Goal: Task Accomplishment & Management: Manage account settings

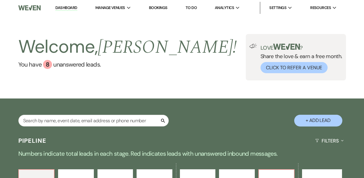
click at [221, 85] on div "Welcome, Robin ! You have 8 unanswered lead s . Love ? Share the love & earn a …" at bounding box center [182, 57] width 364 height 83
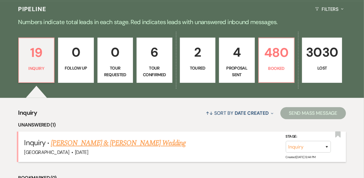
scroll to position [169, 0]
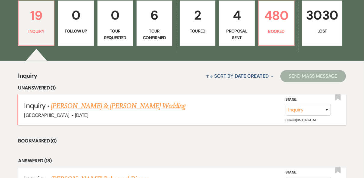
click at [125, 108] on link "Jacobi Thiel & Julia Lavergne's Wedding" at bounding box center [118, 106] width 135 height 11
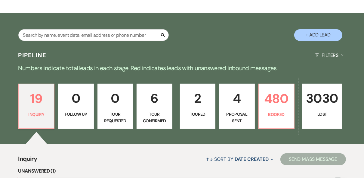
select select "5"
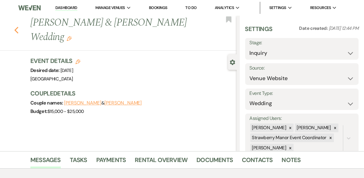
click at [18, 27] on use "button" at bounding box center [16, 30] width 4 height 7
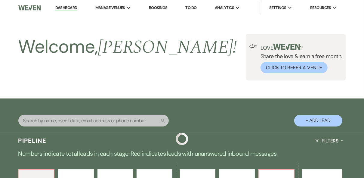
scroll to position [169, 0]
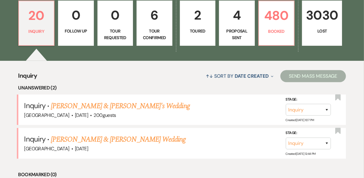
click at [153, 31] on p "Tour Confirmed" at bounding box center [155, 35] width 28 height 14
select select "4"
select select "5"
select select "4"
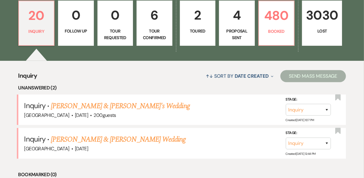
select select "4"
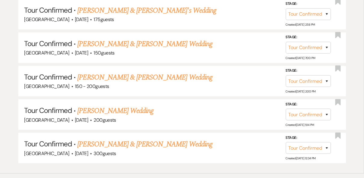
scroll to position [361, 0]
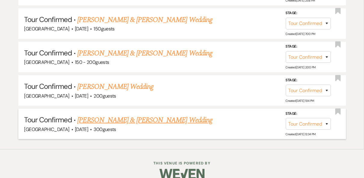
click at [197, 121] on h5 "Tour Confirmed · Dustin Everhardt & Ainsley Phelps's Wedding" at bounding box center [182, 120] width 316 height 11
click at [195, 121] on link "Dustin Everhardt & Ainsley Phelps's Wedding" at bounding box center [144, 120] width 135 height 11
select select "4"
select select "8"
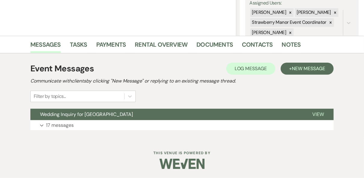
scroll to position [115, 0]
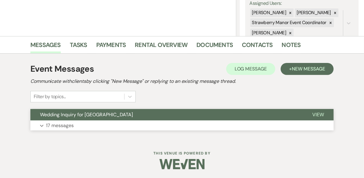
click at [324, 115] on span "View" at bounding box center [319, 114] width 12 height 6
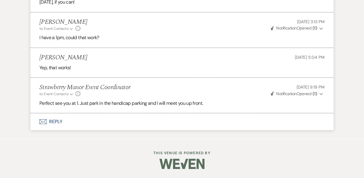
scroll to position [1283, 0]
click at [55, 122] on button "Envelope Reply" at bounding box center [182, 121] width 304 height 17
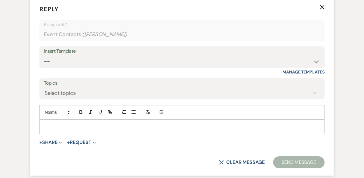
scroll to position [1396, 0]
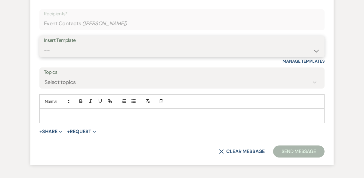
click at [96, 57] on select "-- Weven Planning Portal Introduction (Booked Events) Private Party Inquiry Res…" at bounding box center [182, 51] width 277 height 12
select select "4782"
click at [44, 57] on select "-- Weven Planning Portal Introduction (Booked Events) Private Party Inquiry Res…" at bounding box center [182, 51] width 277 height 12
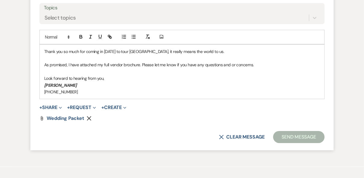
scroll to position [1468, 0]
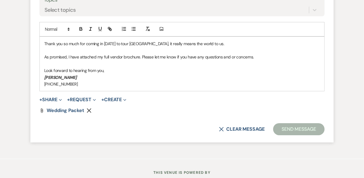
click at [96, 87] on p "(985)-391-8001" at bounding box center [182, 84] width 276 height 7
click at [285, 135] on button "Send Message" at bounding box center [300, 129] width 52 height 12
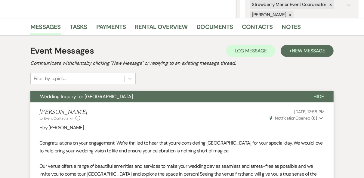
scroll to position [0, 0]
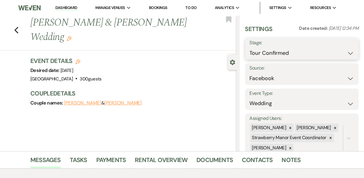
click at [345, 53] on select "Inquiry Follow Up Tour Requested Tour Confirmed Toured Proposal Sent Booked Lost" at bounding box center [302, 53] width 105 height 12
select select "5"
click at [250, 47] on select "Inquiry Follow Up Tour Requested Tour Confirmed Toured Proposal Sent Booked Lost" at bounding box center [302, 53] width 105 height 12
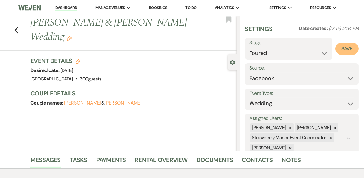
click at [340, 54] on button "Save" at bounding box center [347, 49] width 23 height 12
click at [61, 6] on link "Dashboard" at bounding box center [66, 8] width 22 height 6
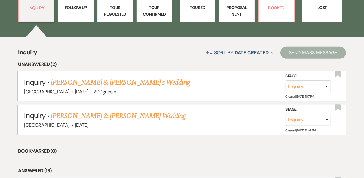
scroll to position [193, 0]
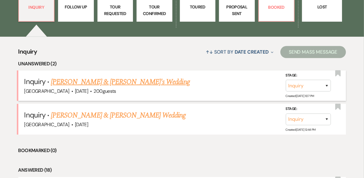
click at [112, 83] on link "[PERSON_NAME] & [PERSON_NAME]'s Wedding" at bounding box center [120, 82] width 139 height 11
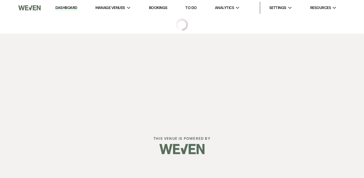
select select "5"
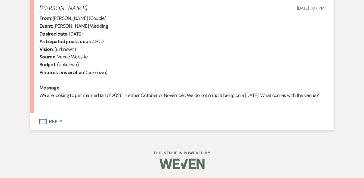
scroll to position [244, 0]
click at [53, 123] on button "Envelope Reply" at bounding box center [182, 121] width 304 height 17
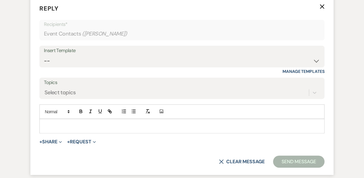
scroll to position [358, 0]
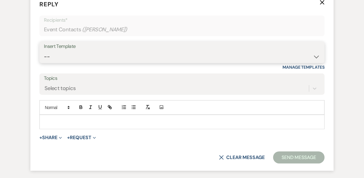
drag, startPoint x: 57, startPoint y: 67, endPoint x: 60, endPoint y: 70, distance: 4.9
click at [57, 63] on select "-- Weven Planning Portal Introduction (Booked Events) Private Party Inquiry Res…" at bounding box center [182, 57] width 277 height 12
click at [44, 58] on select "-- Weven Planning Portal Introduction (Booked Events) Private Party Inquiry Res…" at bounding box center [182, 57] width 277 height 12
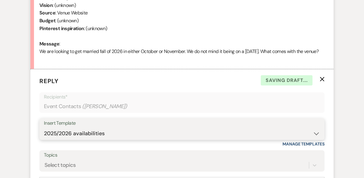
scroll to position [261, 0]
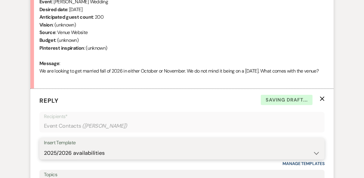
click at [121, 159] on select "-- Weven Planning Portal Introduction (Booked Events) Private Party Inquiry Res…" at bounding box center [182, 153] width 277 height 12
select select "5376"
click at [44, 155] on select "-- Weven Planning Portal Introduction (Booked Events) Private Party Inquiry Res…" at bounding box center [182, 153] width 277 height 12
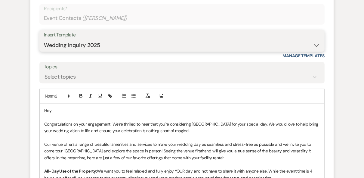
scroll to position [382, 0]
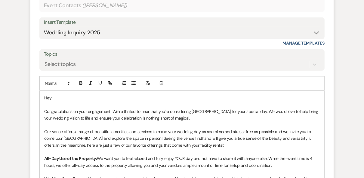
click at [63, 101] on p "Hey" at bounding box center [182, 98] width 276 height 7
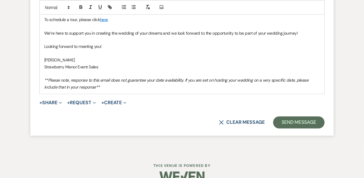
scroll to position [669, 0]
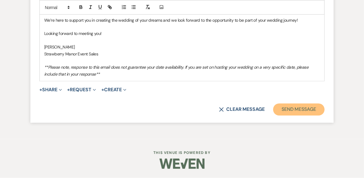
click at [285, 109] on button "Send Message" at bounding box center [300, 110] width 52 height 12
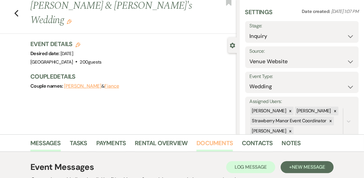
scroll to position [0, 0]
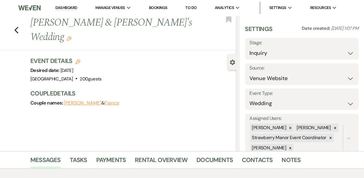
click at [64, 7] on link "Dashboard" at bounding box center [66, 8] width 22 height 6
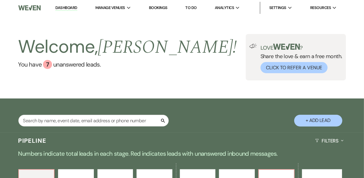
click at [194, 50] on div "Welcome, Robin ! You have 7 unanswered lead s . Love ? Share the love & earn a …" at bounding box center [182, 57] width 364 height 46
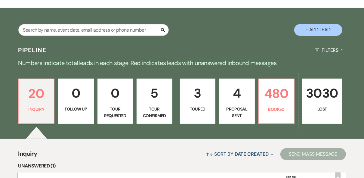
scroll to position [96, 0]
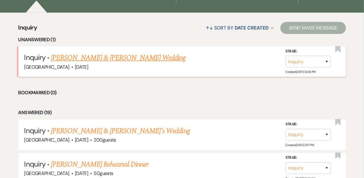
click at [123, 56] on link "[PERSON_NAME] & [PERSON_NAME] Wedding" at bounding box center [118, 57] width 135 height 11
select select "5"
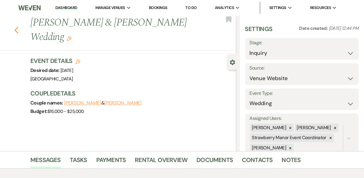
click at [19, 27] on icon "Previous" at bounding box center [16, 30] width 5 height 7
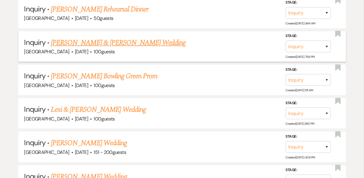
scroll to position [386, 0]
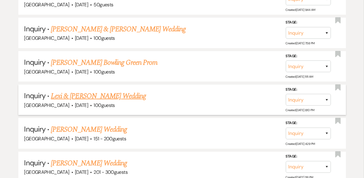
click at [120, 94] on link "Lexi & [PERSON_NAME] Wedding" at bounding box center [98, 96] width 95 height 11
select select "5"
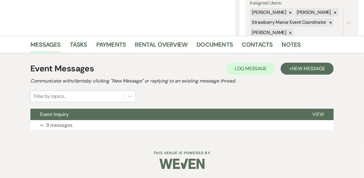
scroll to position [115, 0]
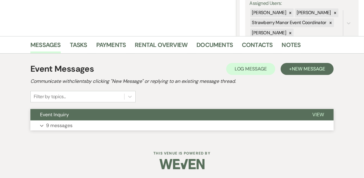
click at [320, 114] on span "View" at bounding box center [319, 114] width 12 height 6
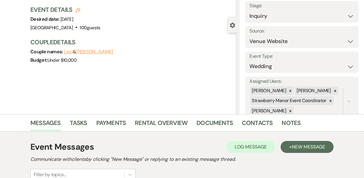
scroll to position [0, 0]
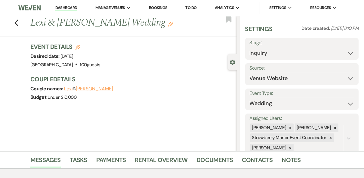
click at [63, 9] on link "Dashboard" at bounding box center [66, 8] width 22 height 6
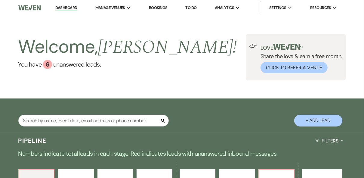
click at [204, 44] on div "Welcome, Robin ! You have 6 unanswered lead s . Love ? Share the love & earn a …" at bounding box center [182, 57] width 364 height 46
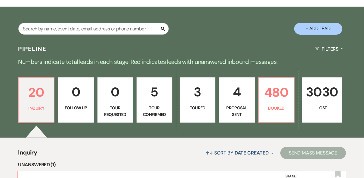
scroll to position [24, 0]
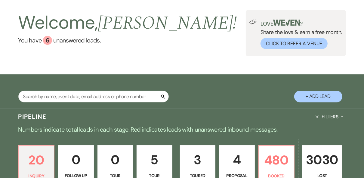
click at [313, 93] on button "+ Add Lead" at bounding box center [319, 97] width 48 height 12
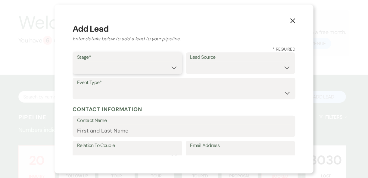
click at [167, 67] on select "Inquiry Follow Up Tour Requested Tour Confirmed Toured Proposal Sent Booked Lost" at bounding box center [127, 68] width 101 height 12
select select "1"
click at [77, 62] on select "Inquiry Follow Up Tour Requested Tour Confirmed Toured Proposal Sent Booked Lost" at bounding box center [127, 68] width 101 height 12
click at [225, 64] on select "Weven Venue Website Instagram Facebook Pinterest Google The Knot Wedding Wire H…" at bounding box center [240, 68] width 101 height 12
select select "12"
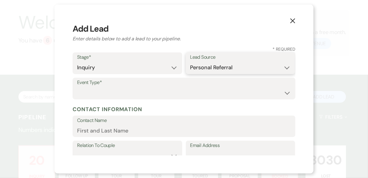
click at [190, 62] on select "Weven Venue Website Instagram Facebook Pinterest Google The Knot Wedding Wire H…" at bounding box center [240, 68] width 101 height 12
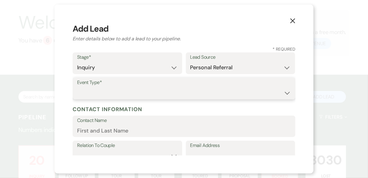
click at [118, 92] on select "Wedding Anniversary Party Baby Shower Bachelorette / Bachelor Party Birthday Pa…" at bounding box center [184, 93] width 214 height 12
select select "1"
click at [77, 87] on select "Wedding Anniversary Party Baby Shower Bachelorette / Bachelor Party Birthday Pa…" at bounding box center [184, 93] width 214 height 12
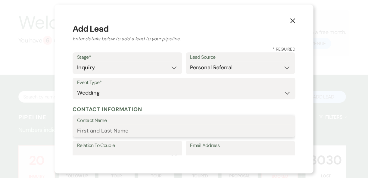
click at [141, 126] on input "Contact Name" at bounding box center [184, 131] width 214 height 12
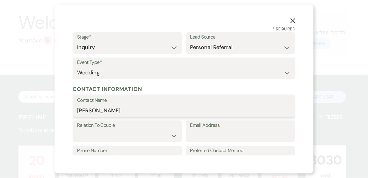
scroll to position [48, 0]
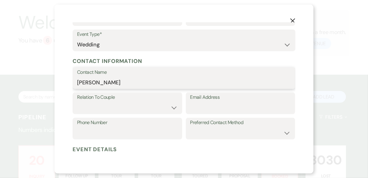
type input "[PERSON_NAME]"
click at [113, 110] on select "Couple Planner Parent of Couple Family Member Friend Other" at bounding box center [127, 108] width 101 height 12
select select "1"
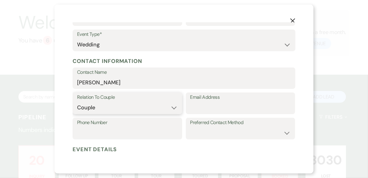
click at [77, 102] on select "Couple Planner Parent of Couple Family Member Friend Other" at bounding box center [127, 108] width 101 height 12
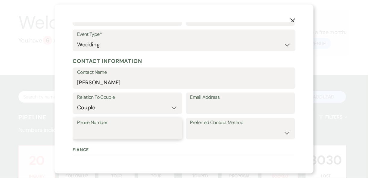
click at [118, 134] on input "Phone Number" at bounding box center [127, 133] width 101 height 12
type input "9858693416"
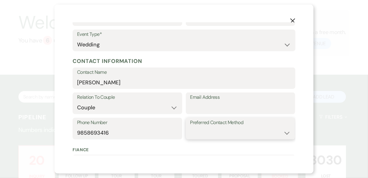
click at [215, 133] on select "Email Phone Text" at bounding box center [240, 133] width 101 height 12
select select "email"
click at [190, 127] on select "Email Phone Text" at bounding box center [240, 133] width 101 height 12
click at [207, 108] on input "Email Address" at bounding box center [240, 108] width 101 height 12
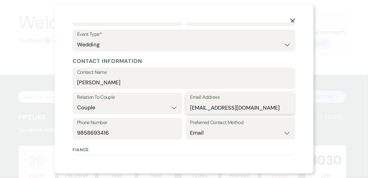
type input "[EMAIL_ADDRESS][DOMAIN_NAME]"
click at [110, 80] on input "[PERSON_NAME]" at bounding box center [184, 83] width 214 height 12
click at [109, 82] on input "[PERSON_NAME]" at bounding box center [184, 83] width 214 height 12
click at [174, 80] on input "[PERSON_NAME]" at bounding box center [184, 83] width 214 height 12
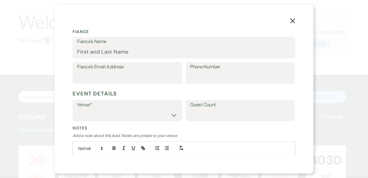
scroll to position [169, 0]
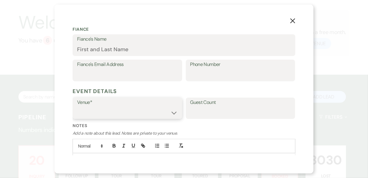
click at [170, 108] on select "Strawberry Manor Strawberry Manor Events" at bounding box center [127, 113] width 101 height 12
select select "597"
click at [77, 107] on select "Strawberry Manor Strawberry Manor Events" at bounding box center [127, 113] width 101 height 12
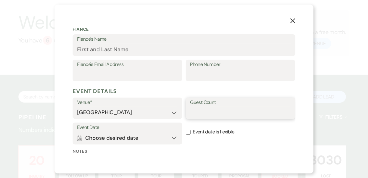
click at [207, 111] on input "Guest Count" at bounding box center [240, 113] width 101 height 12
type input "130"
click at [170, 137] on button "Calendar Choose desired date Expand" at bounding box center [127, 138] width 101 height 12
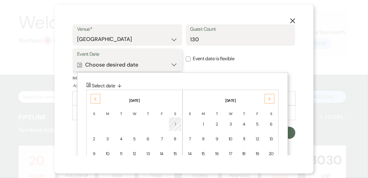
scroll to position [296, 0]
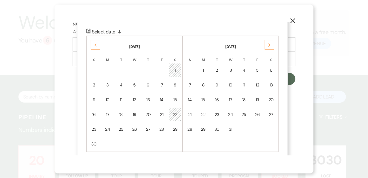
click at [269, 47] on div "Next" at bounding box center [270, 45] width 10 height 10
click at [269, 48] on div "Next" at bounding box center [270, 45] width 10 height 10
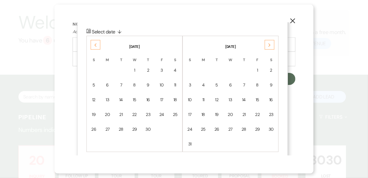
click at [269, 48] on div "Next" at bounding box center [270, 45] width 10 height 10
click at [269, 36] on div "Next June 2026 S M T W T F S 1 2 3 4 5 6 7 8 9 10 11 12 13 14 15 16 17 18 19 20…" at bounding box center [182, 36] width 192 height 0
drag, startPoint x: 269, startPoint y: 50, endPoint x: 269, endPoint y: 47, distance: 3.4
click at [269, 47] on div "Next" at bounding box center [270, 45] width 10 height 10
click at [256, 127] on div "31" at bounding box center [257, 129] width 5 height 6
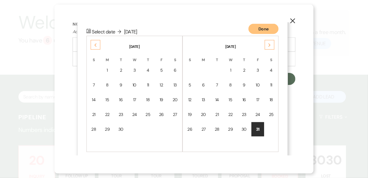
scroll to position [225, 0]
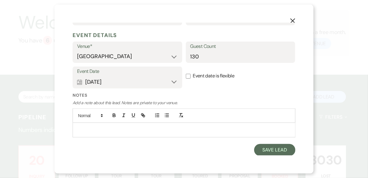
click at [200, 87] on div "Event Date Calendar Jul 31, 2026 Expand Done Calendar Select date ↓ Fri, Jul 31…" at bounding box center [184, 80] width 223 height 26
click at [274, 151] on button "Save Lead" at bounding box center [274, 150] width 41 height 12
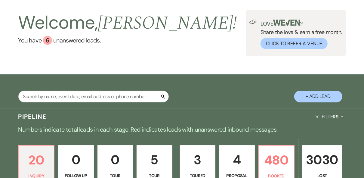
scroll to position [0, 0]
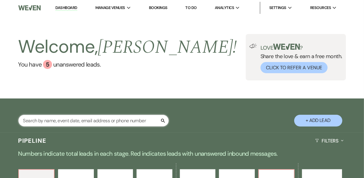
drag, startPoint x: 58, startPoint y: 119, endPoint x: 61, endPoint y: 117, distance: 3.2
click at [58, 119] on input "text" at bounding box center [93, 121] width 151 height 12
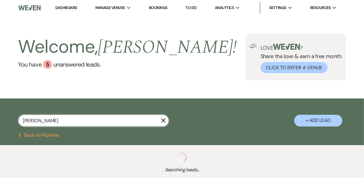
type input "william"
select select "8"
select select "5"
select select "8"
select select "5"
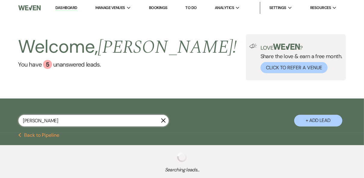
select select "8"
select select "5"
select select "8"
select select "5"
select select "8"
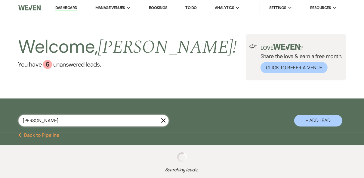
select select "5"
select select "8"
select select "5"
select select "8"
select select "5"
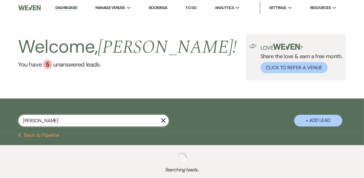
select select "8"
select select "5"
select select "8"
select select "5"
select select "8"
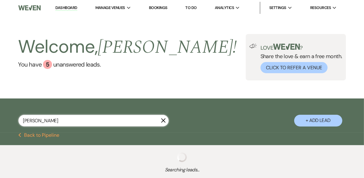
select select "5"
select select "8"
select select "5"
select select "8"
select select "3"
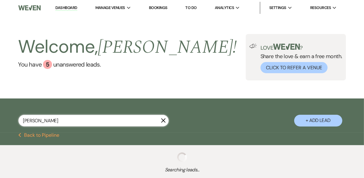
select select "8"
select select "5"
select select "8"
select select "5"
select select "8"
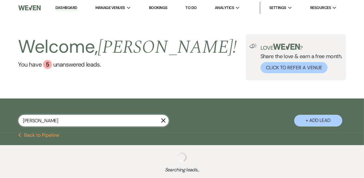
select select "4"
select select "8"
select select "6"
select select "8"
select select "5"
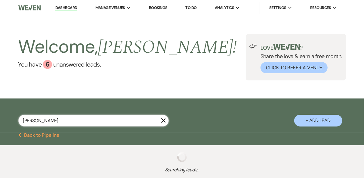
select select "8"
select select "5"
select select "8"
select select "5"
select select "8"
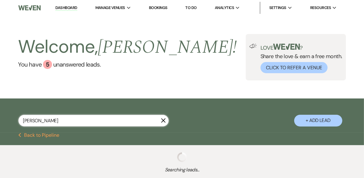
select select "5"
select select "8"
select select "5"
select select "8"
select select "5"
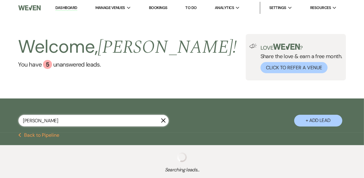
select select "8"
select select "5"
select select "8"
select select "5"
select select "8"
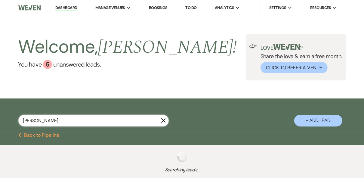
select select "5"
select select "8"
select select "5"
select select "8"
select select "5"
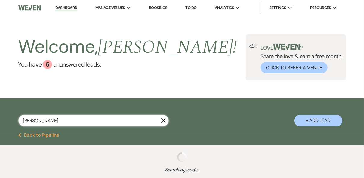
select select "8"
select select "5"
select select "8"
select select "5"
select select "8"
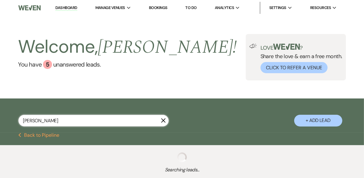
select select "5"
select select "8"
select select "5"
select select "8"
select select "5"
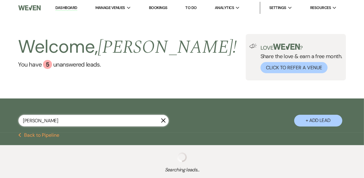
select select "8"
select select "5"
select select "8"
select select "5"
select select "8"
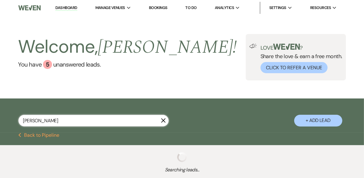
select select "5"
select select "8"
select select "5"
select select "8"
select select "5"
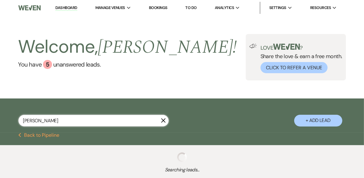
select select "8"
select select "5"
select select "8"
select select "5"
select select "8"
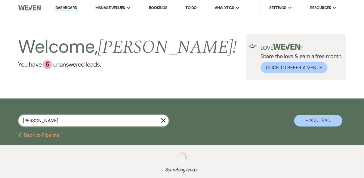
select select "5"
select select "8"
select select "5"
select select "8"
select select "5"
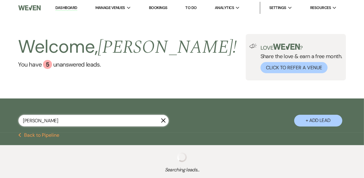
select select "8"
select select "5"
select select "8"
select select "5"
select select "8"
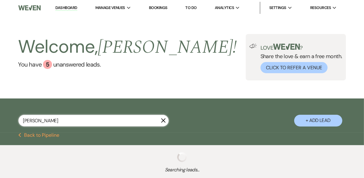
select select "5"
select select "8"
select select "5"
select select "8"
select select "5"
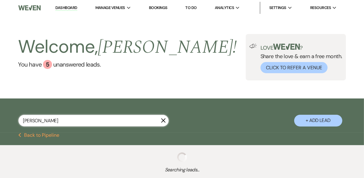
select select "8"
select select "5"
select select "8"
select select "5"
select select "8"
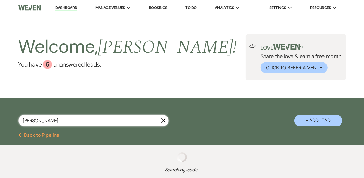
select select "8"
select select "5"
select select "8"
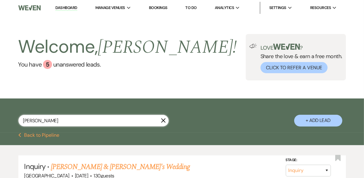
type input "williams"
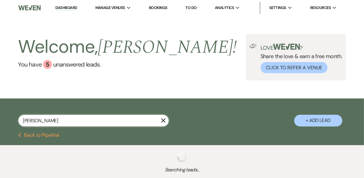
select select "8"
select select "5"
select select "8"
select select "5"
select select "8"
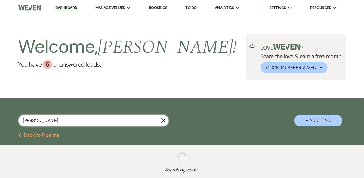
select select "5"
select select "8"
select select "5"
select select "8"
select select "5"
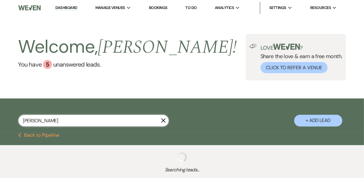
select select "8"
select select "5"
select select "8"
select select "5"
select select "8"
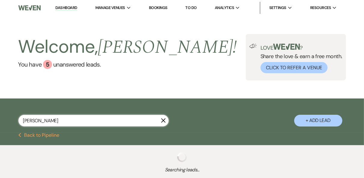
select select "5"
select select "8"
select select "5"
select select "8"
select select "5"
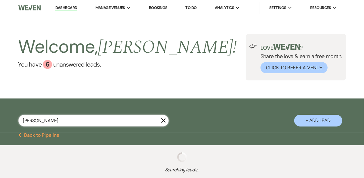
select select "8"
select select "5"
select select "8"
select select "5"
select select "8"
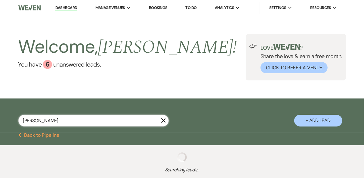
select select "5"
select select "8"
select select "5"
select select "8"
select select "5"
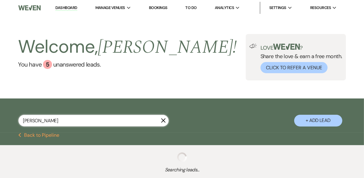
select select "8"
select select "5"
select select "8"
select select "5"
select select "8"
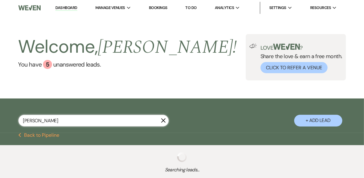
select select "5"
select select "8"
select select "5"
select select "8"
select select "5"
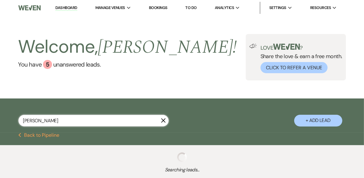
select select "8"
select select "5"
select select "8"
select select "5"
select select "8"
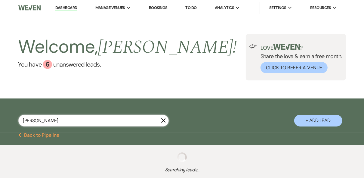
select select "5"
select select "8"
select select "5"
select select "8"
select select "5"
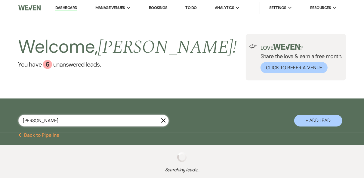
select select "8"
select select "5"
select select "8"
select select "5"
select select "8"
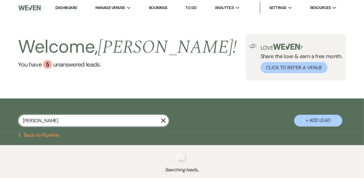
select select "5"
select select "8"
select select "5"
select select "8"
select select "5"
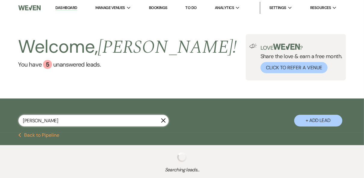
select select "8"
select select "5"
select select "8"
select select "5"
select select "8"
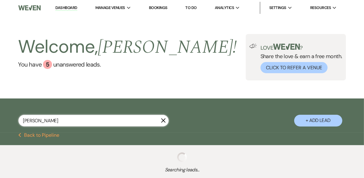
select select "5"
select select "8"
select select "5"
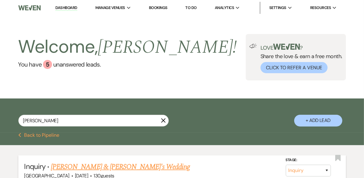
click at [91, 168] on link "[PERSON_NAME] & [PERSON_NAME]'s Wedding" at bounding box center [120, 166] width 139 height 11
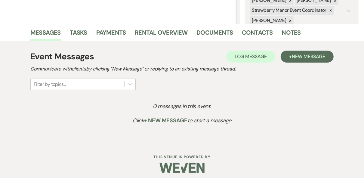
scroll to position [131, 0]
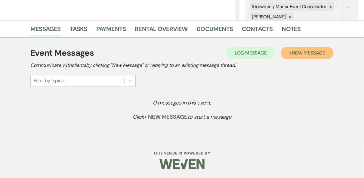
click at [302, 55] on span "New Message" at bounding box center [308, 53] width 33 height 6
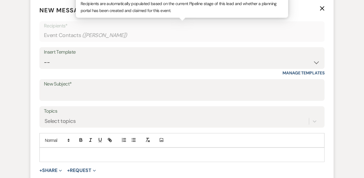
scroll to position [252, 0]
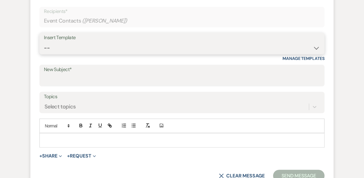
click at [69, 49] on select "-- Weven Planning Portal Introduction (Booked Events) Private Party Inquiry Res…" at bounding box center [182, 48] width 277 height 12
click at [44, 42] on select "-- Weven Planning Portal Introduction (Booked Events) Private Party Inquiry Res…" at bounding box center [182, 48] width 277 height 12
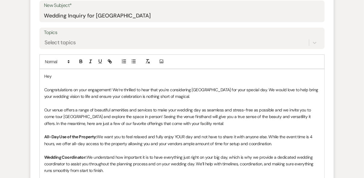
scroll to position [324, 0]
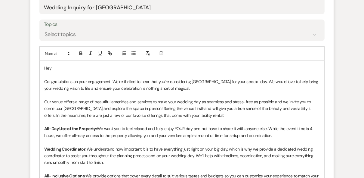
click at [55, 67] on p "Hey" at bounding box center [182, 68] width 276 height 7
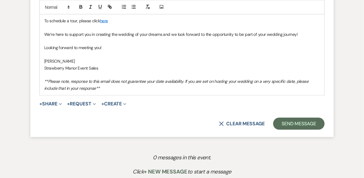
scroll to position [578, 0]
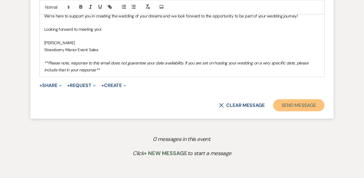
click at [286, 107] on button "Send Message" at bounding box center [300, 105] width 52 height 12
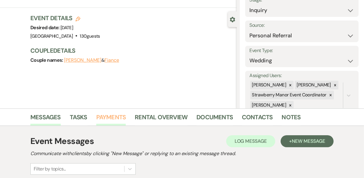
scroll to position [72, 0]
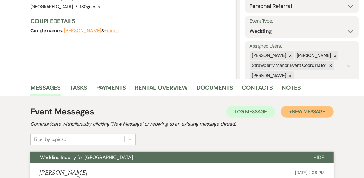
click at [306, 114] on span "New Message" at bounding box center [308, 111] width 33 height 6
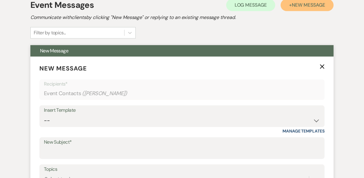
scroll to position [193, 0]
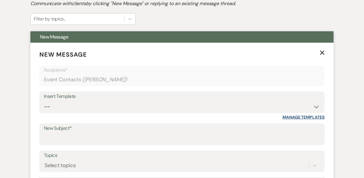
click at [313, 117] on link "Manage Templates" at bounding box center [304, 116] width 42 height 5
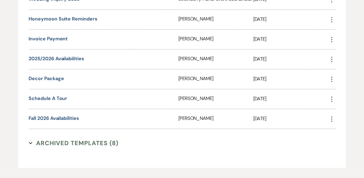
scroll to position [940, 0]
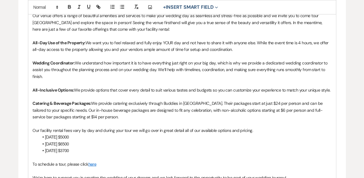
scroll to position [217, 0]
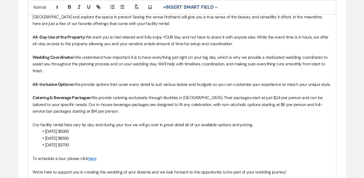
click at [255, 103] on p "Catering & Beverage Packages: We provide catering exclusively through Buddies i…" at bounding box center [182, 104] width 299 height 20
click at [285, 133] on li "[DATE] $5000" at bounding box center [185, 131] width 293 height 7
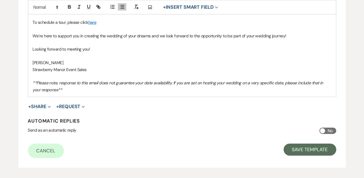
scroll to position [381, 0]
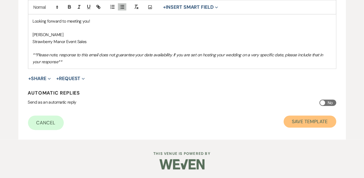
click at [311, 123] on button "Save Template" at bounding box center [310, 122] width 53 height 12
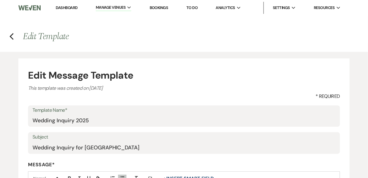
select select "Message Templates"
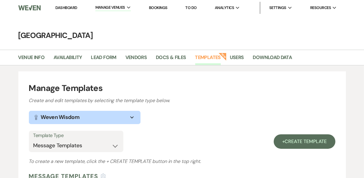
click at [64, 7] on link "Dashboard" at bounding box center [66, 7] width 22 height 5
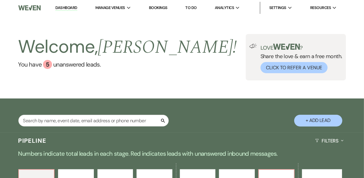
drag, startPoint x: 68, startPoint y: 9, endPoint x: 181, endPoint y: 38, distance: 116.6
click at [68, 9] on link "Dashboard" at bounding box center [66, 8] width 22 height 6
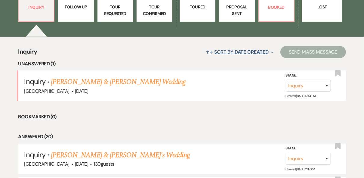
scroll to position [96, 0]
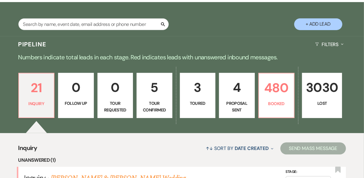
click at [234, 100] on p "Proposal Sent" at bounding box center [237, 107] width 28 height 14
select select "6"
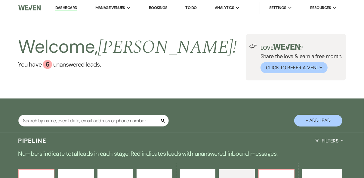
click at [176, 63] on div "Welcome, [PERSON_NAME] ! You have 5 unanswered lead s . Love ? Share the love &…" at bounding box center [182, 57] width 364 height 46
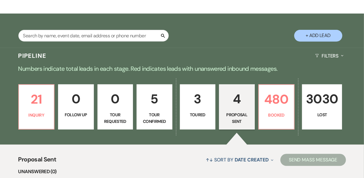
scroll to position [96, 0]
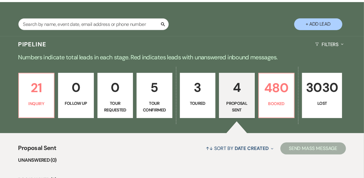
click at [163, 92] on p "5" at bounding box center [155, 87] width 28 height 20
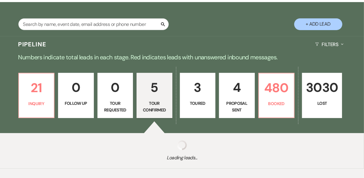
select select "4"
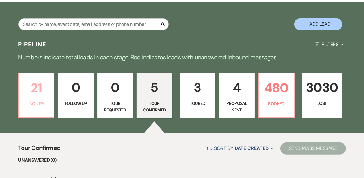
click at [30, 105] on p "Inquiry" at bounding box center [37, 103] width 28 height 7
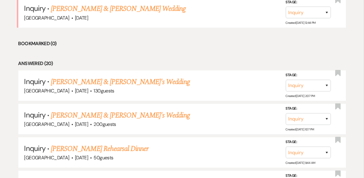
scroll to position [265, 0]
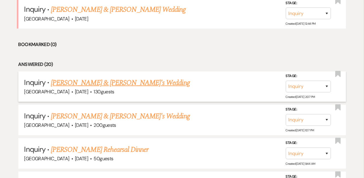
click at [147, 86] on link "[PERSON_NAME] & [PERSON_NAME]'s Wedding" at bounding box center [120, 82] width 139 height 11
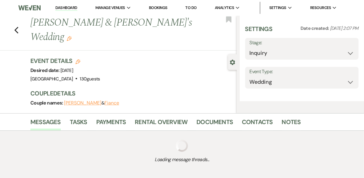
select select "12"
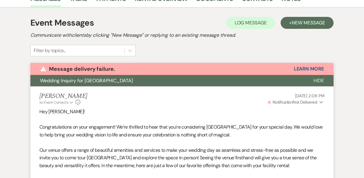
scroll to position [89, 0]
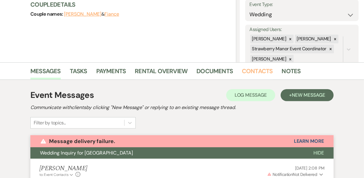
drag, startPoint x: 265, startPoint y: 68, endPoint x: 262, endPoint y: 72, distance: 4.9
click at [265, 68] on link "Contacts" at bounding box center [257, 72] width 31 height 13
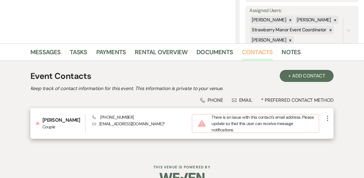
scroll to position [122, 0]
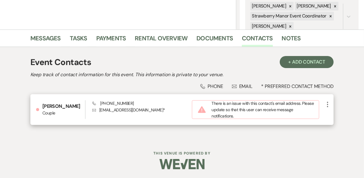
click at [327, 104] on use "button" at bounding box center [327, 104] width 1 height 5
click at [338, 116] on button "Pencil Edit" at bounding box center [342, 116] width 36 height 10
select select "1"
select select "email"
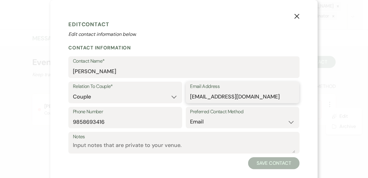
click at [195, 95] on input "[EMAIL_ADDRESS][DOMAIN_NAME]" at bounding box center [242, 97] width 105 height 12
type input "[EMAIL_ADDRESS][DOMAIN_NAME]"
click at [224, 161] on form "Edit Contact Edit contact information below. Contact Information Contact Name* …" at bounding box center [183, 93] width 231 height 151
click at [258, 167] on button "Save Contact" at bounding box center [274, 163] width 52 height 12
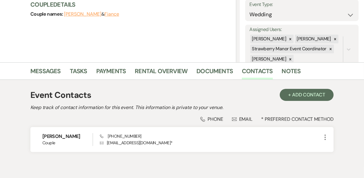
scroll to position [0, 0]
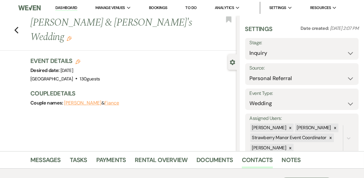
click at [64, 7] on link "Dashboard" at bounding box center [66, 8] width 22 height 6
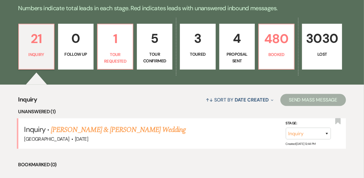
scroll to position [169, 0]
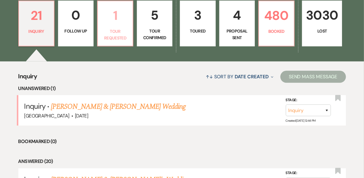
click at [118, 36] on p "Tour Requested" at bounding box center [116, 35] width 28 height 14
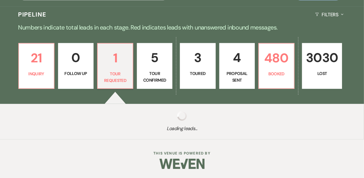
select select "2"
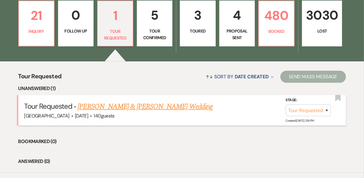
click at [126, 108] on link "[PERSON_NAME] & [PERSON_NAME] Wedding" at bounding box center [145, 106] width 135 height 11
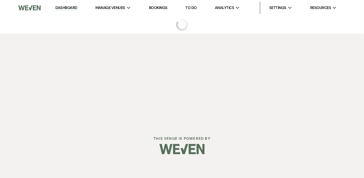
select select "2"
select select "5"
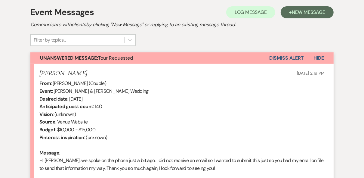
scroll to position [148, 0]
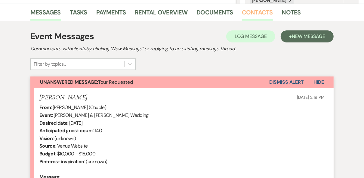
click at [243, 11] on link "Contacts" at bounding box center [257, 14] width 31 height 13
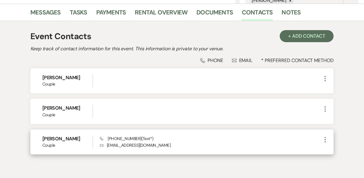
drag, startPoint x: 166, startPoint y: 145, endPoint x: 107, endPoint y: 145, distance: 58.7
click at [107, 145] on p "Envelope [EMAIL_ADDRESS][DOMAIN_NAME]" at bounding box center [211, 145] width 222 height 7
drag, startPoint x: 107, startPoint y: 145, endPoint x: 112, endPoint y: 146, distance: 5.6
copy p "[EMAIL_ADDRESS][DOMAIN_NAME]"
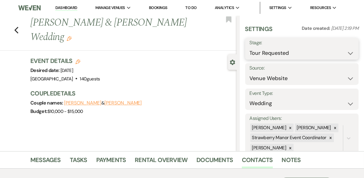
click at [340, 54] on select "Inquiry Follow Up Tour Requested Tour Confirmed Toured Proposal Sent Booked Lost" at bounding box center [302, 53] width 105 height 12
select select "8"
click at [250, 47] on select "Inquiry Follow Up Tour Requested Tour Confirmed Toured Proposal Sent Booked Lost" at bounding box center [302, 53] width 105 height 12
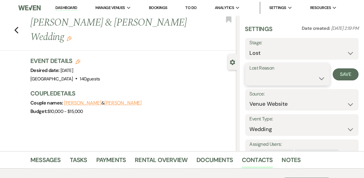
click at [283, 77] on select "Booked Elsewhere Budget Date Unavailable No Response Not a Good Match Capacity …" at bounding box center [288, 79] width 76 height 12
select select "4"
click at [250, 73] on select "Booked Elsewhere Budget Date Unavailable No Response Not a Good Match Capacity …" at bounding box center [288, 79] width 76 height 12
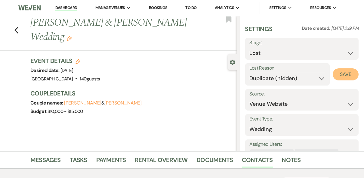
click at [336, 75] on button "Save" at bounding box center [346, 74] width 26 height 12
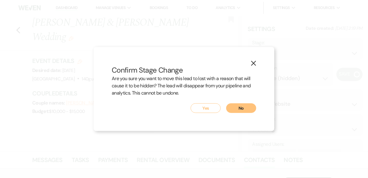
click at [206, 108] on button "Yes" at bounding box center [206, 108] width 30 height 10
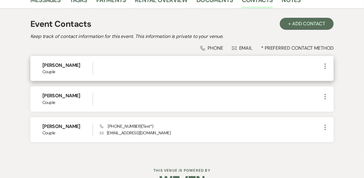
scroll to position [177, 0]
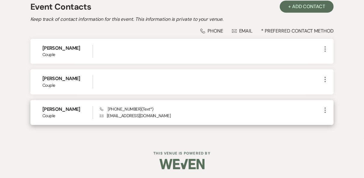
click at [189, 111] on div "Phone [PHONE_NUMBER] (Text*) Envelope [EMAIL_ADDRESS][DOMAIN_NAME]" at bounding box center [211, 112] width 222 height 13
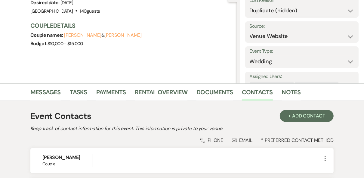
scroll to position [129, 0]
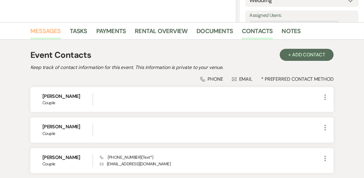
click at [52, 30] on link "Messages" at bounding box center [45, 32] width 30 height 13
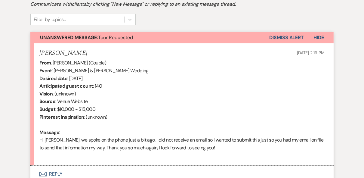
scroll to position [225, 0]
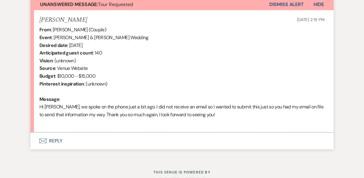
click at [57, 141] on button "Envelope Reply" at bounding box center [182, 141] width 304 height 17
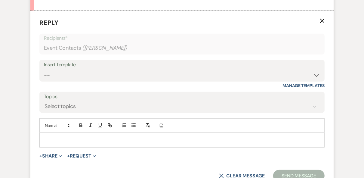
scroll to position [358, 0]
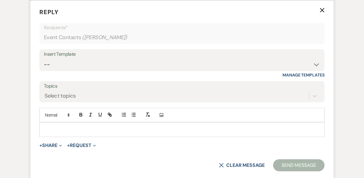
click at [63, 130] on p at bounding box center [182, 129] width 276 height 7
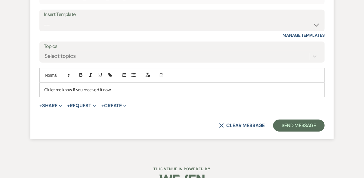
scroll to position [406, 0]
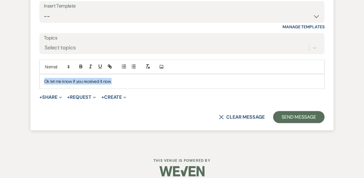
drag, startPoint x: 121, startPoint y: 83, endPoint x: 43, endPoint y: 85, distance: 78.0
click at [43, 85] on div "Ok let me know if you received it now." at bounding box center [182, 81] width 285 height 14
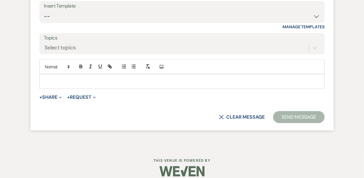
scroll to position [309, 0]
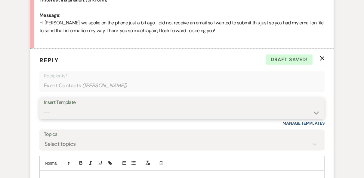
click at [79, 111] on select "-- Weven Planning Portal Introduction (Booked Events) Private Party Inquiry Res…" at bounding box center [182, 113] width 277 height 12
select select "5376"
click at [44, 107] on select "-- Weven Planning Portal Introduction (Booked Events) Private Party Inquiry Res…" at bounding box center [182, 113] width 277 height 12
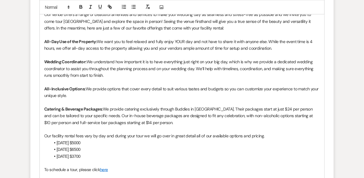
scroll to position [454, 0]
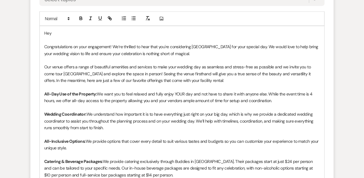
click at [53, 33] on p "Hey" at bounding box center [182, 33] width 276 height 7
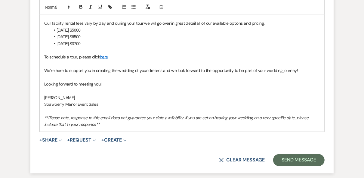
scroll to position [669, 0]
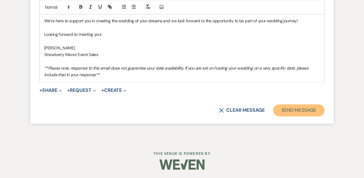
drag, startPoint x: 299, startPoint y: 105, endPoint x: 315, endPoint y: 111, distance: 17.3
click at [300, 106] on button "Send Message" at bounding box center [300, 111] width 52 height 12
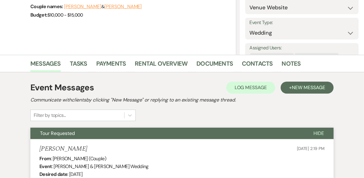
scroll to position [0, 0]
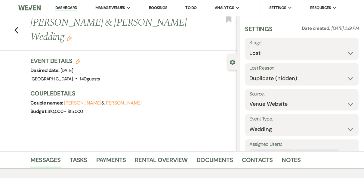
click at [72, 36] on icon "Edit" at bounding box center [69, 38] width 5 height 5
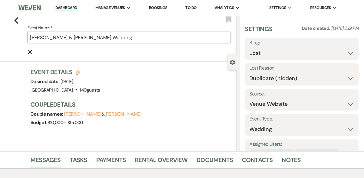
drag, startPoint x: 104, startPoint y: 38, endPoint x: 29, endPoint y: 44, distance: 75.0
click at [29, 44] on form "Event Name: * [PERSON_NAME] & [PERSON_NAME] Wedding Cancel Edit" at bounding box center [129, 39] width 204 height 31
paste input "[PERSON_NAME] & [PERSON_NAME]"
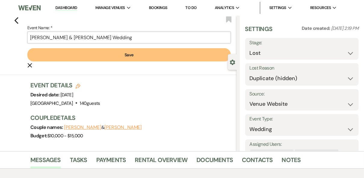
type input "[PERSON_NAME] & [PERSON_NAME] Wedding"
click at [118, 55] on button "Save" at bounding box center [129, 54] width 204 height 13
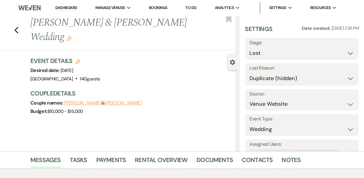
click at [59, 7] on link "Dashboard" at bounding box center [66, 8] width 22 height 6
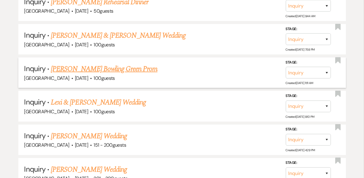
scroll to position [434, 0]
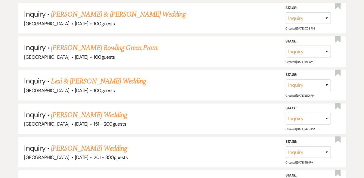
drag, startPoint x: 96, startPoint y: 80, endPoint x: 99, endPoint y: 80, distance: 3.0
click at [96, 80] on link "Lexi & [PERSON_NAME] Wedding" at bounding box center [98, 81] width 95 height 11
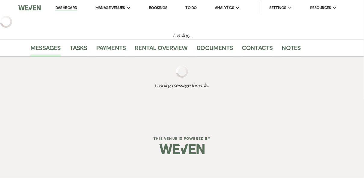
select select "5"
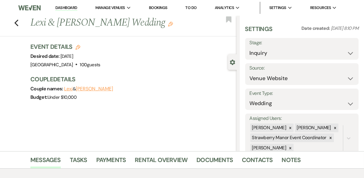
scroll to position [115, 0]
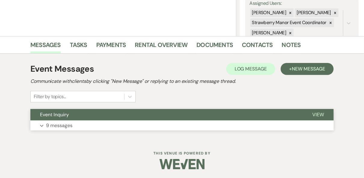
click at [318, 115] on span "View" at bounding box center [319, 114] width 12 height 6
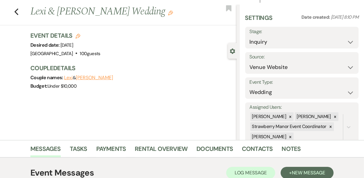
scroll to position [0, 0]
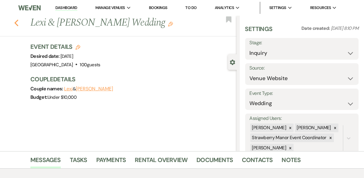
click at [17, 25] on icon "Previous" at bounding box center [16, 22] width 5 height 7
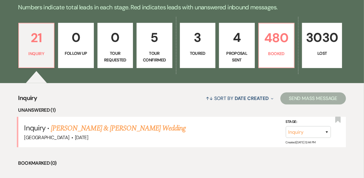
scroll to position [96, 0]
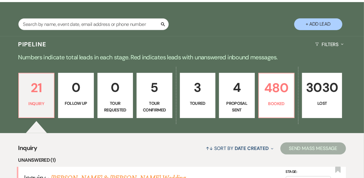
click at [200, 104] on p "Toured" at bounding box center [198, 103] width 28 height 7
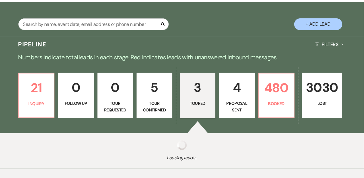
select select "5"
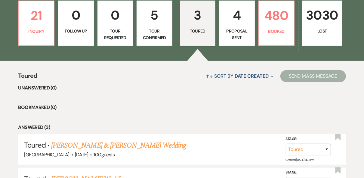
scroll to position [145, 0]
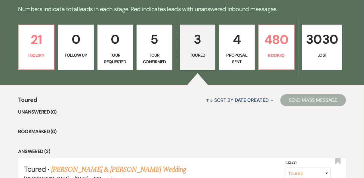
click at [159, 52] on p "Tour Confirmed" at bounding box center [155, 59] width 28 height 14
select select "4"
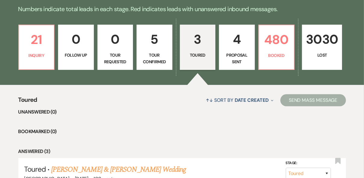
select select "4"
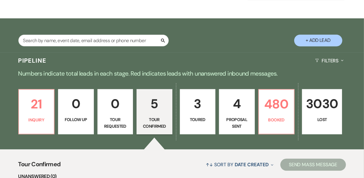
scroll to position [47, 0]
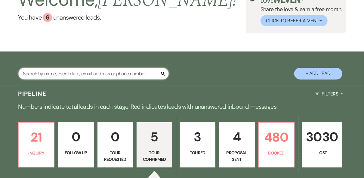
click at [59, 74] on input "text" at bounding box center [93, 74] width 151 height 12
type input "goodm"
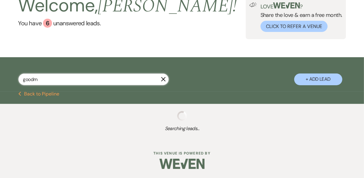
scroll to position [47, 0]
select select "8"
select select "6"
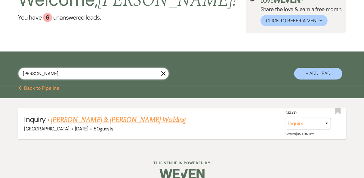
type input "[PERSON_NAME]"
click at [123, 119] on link "[PERSON_NAME] & [PERSON_NAME] Wedding" at bounding box center [118, 119] width 135 height 11
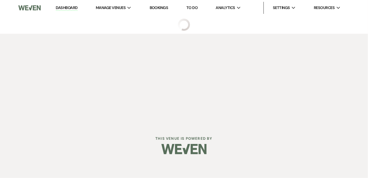
select select "5"
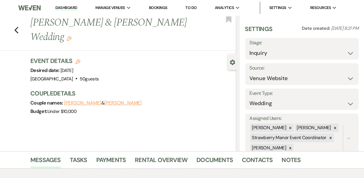
scroll to position [115, 0]
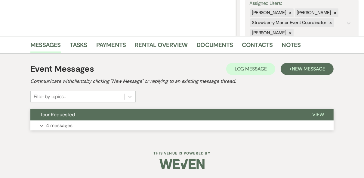
click at [321, 113] on span "View" at bounding box center [319, 114] width 12 height 6
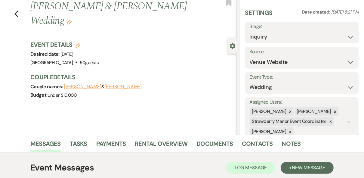
scroll to position [0, 0]
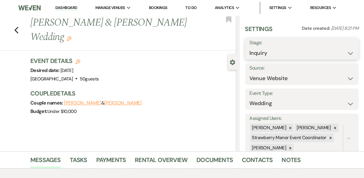
click at [344, 52] on select "Inquiry Follow Up Tour Requested Tour Confirmed Toured Proposal Sent Booked Lost" at bounding box center [302, 53] width 105 height 12
select select "4"
click at [250, 47] on select "Inquiry Follow Up Tour Requested Tour Confirmed Toured Proposal Sent Booked Lost" at bounding box center [302, 53] width 105 height 12
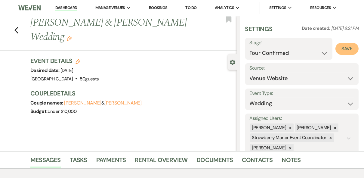
click at [342, 48] on button "Save" at bounding box center [347, 49] width 23 height 12
click at [66, 7] on link "Dashboard" at bounding box center [66, 8] width 22 height 6
select select "4"
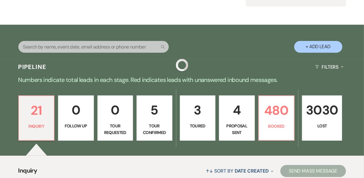
scroll to position [120, 0]
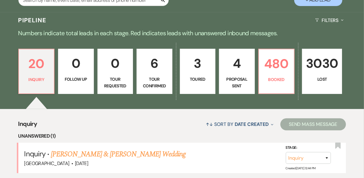
click at [158, 72] on p "6" at bounding box center [155, 63] width 28 height 20
select select "4"
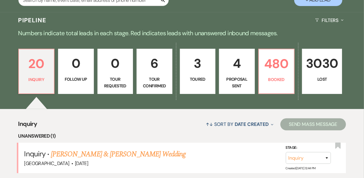
select select "4"
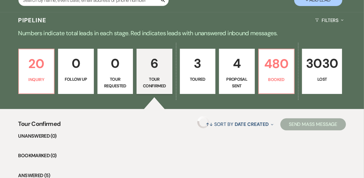
select select "4"
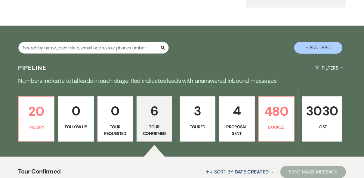
scroll to position [72, 0]
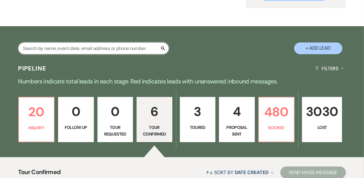
click at [88, 45] on input "text" at bounding box center [93, 48] width 151 height 12
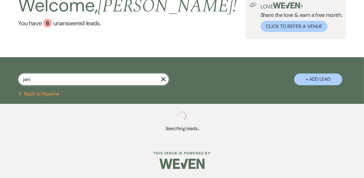
type input "janic"
select select "8"
select select "5"
select select "8"
select select "5"
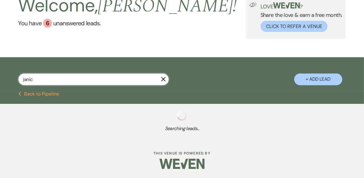
select select "8"
select select "4"
select select "8"
select select "4"
select select "8"
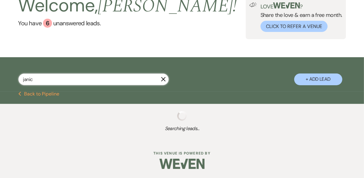
select select "6"
select select "8"
select select "5"
select select "8"
select select "5"
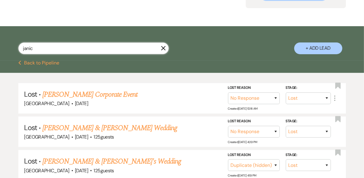
type input "[PERSON_NAME]"
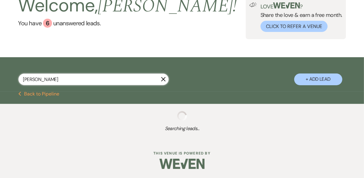
scroll to position [72, 0]
select select "8"
select select "5"
select select "8"
select select "5"
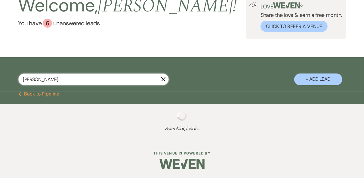
select select "8"
select select "5"
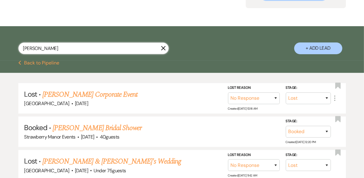
type input "[PERSON_NAME]"
click at [327, 98] on select "Inquiry Follow Up Tour Requested Tour Confirmed Toured Proposal Sent Booked Lost" at bounding box center [308, 98] width 45 height 12
select select "4"
click at [286, 92] on select "Inquiry Follow Up Tour Requested Tour Confirmed Toured Proposal Sent Booked Lost" at bounding box center [308, 98] width 45 height 12
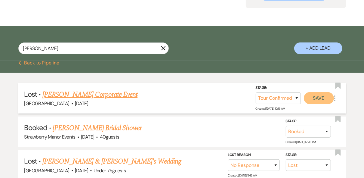
click at [318, 99] on button "Save" at bounding box center [319, 98] width 30 height 12
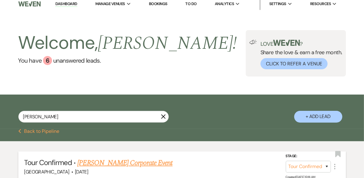
scroll to position [0, 0]
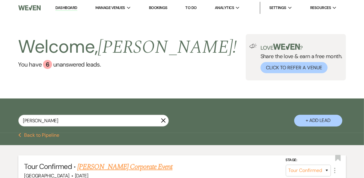
click at [73, 9] on link "Dashboard" at bounding box center [66, 8] width 22 height 6
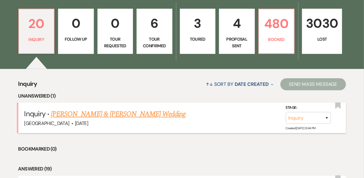
scroll to position [169, 0]
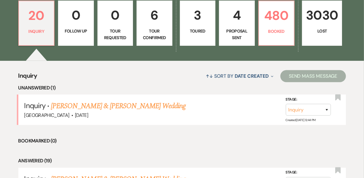
click at [158, 23] on p "6" at bounding box center [155, 15] width 28 height 20
select select "4"
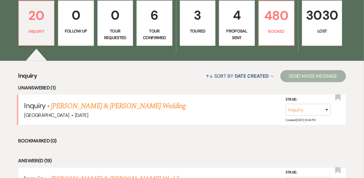
select select "4"
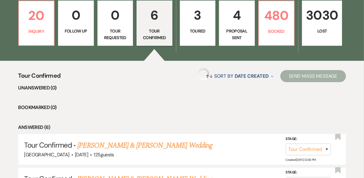
select select "4"
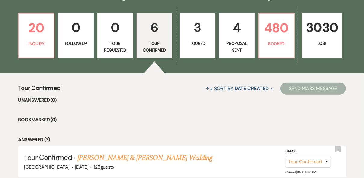
scroll to position [217, 0]
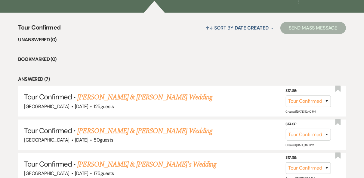
click at [155, 38] on li "Unanswered (0)" at bounding box center [182, 40] width 328 height 8
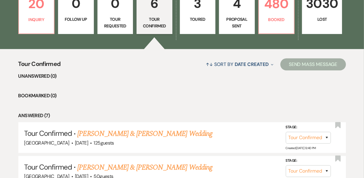
scroll to position [120, 0]
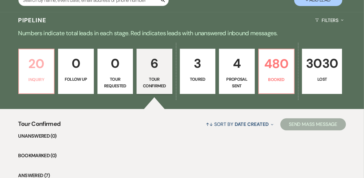
click at [39, 85] on link "20 Inquiry" at bounding box center [36, 71] width 36 height 45
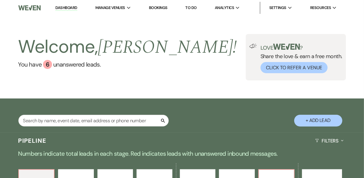
click at [57, 10] on link "Dashboard" at bounding box center [66, 8] width 22 height 6
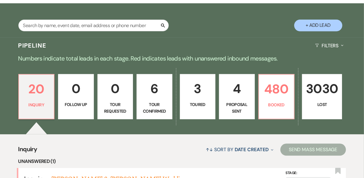
scroll to position [96, 0]
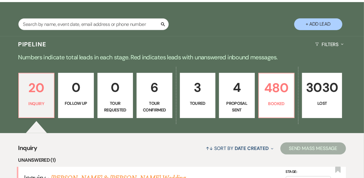
click at [169, 87] on link "6 Tour Confirmed" at bounding box center [155, 95] width 36 height 45
select select "4"
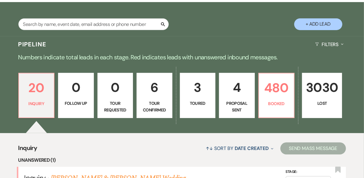
select select "4"
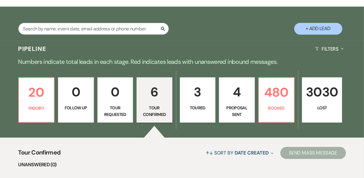
scroll to position [113, 0]
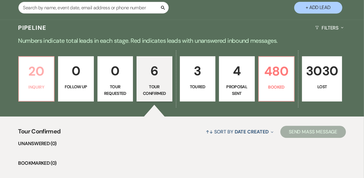
click at [39, 86] on p "Inquiry" at bounding box center [37, 87] width 28 height 7
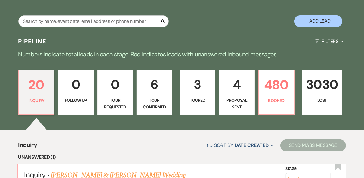
scroll to position [17, 0]
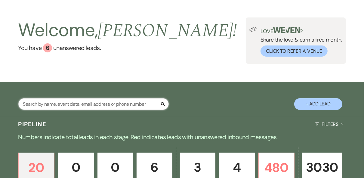
click at [27, 104] on input "text" at bounding box center [93, 104] width 151 height 12
type input "lexi"
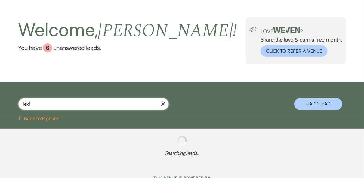
select select "8"
select select "5"
select select "8"
select select "5"
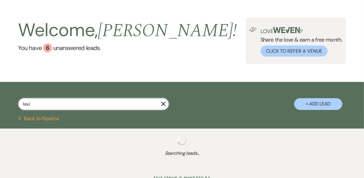
select select "8"
select select "5"
select select "8"
select select "5"
select select "8"
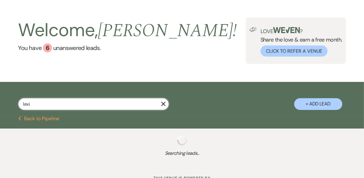
select select "5"
select select "8"
select select "5"
select select "8"
select select "5"
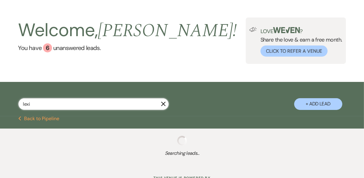
select select "8"
select select "5"
select select "8"
select select "5"
select select "8"
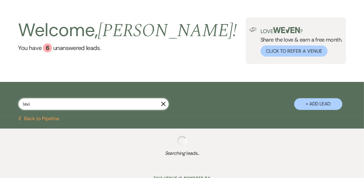
select select "5"
select select "8"
select select "5"
select select "8"
select select "5"
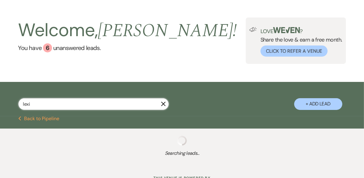
select select "8"
select select "5"
select select "8"
select select "5"
select select "8"
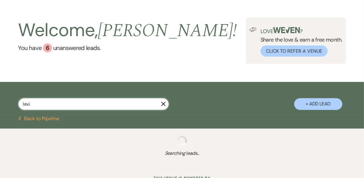
select select "5"
select select "8"
select select "5"
select select "8"
select select "7"
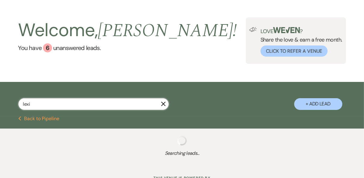
select select "8"
select select "5"
select select "8"
select select "5"
select select "8"
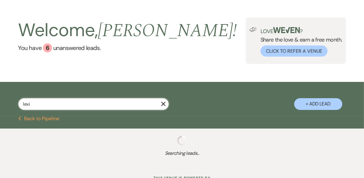
select select "5"
select select "8"
select select "5"
select select "8"
select select "5"
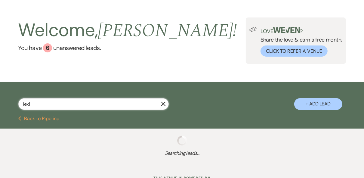
select select "8"
select select "5"
select select "8"
select select "5"
select select "8"
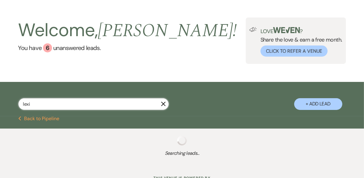
select select "5"
select select "8"
select select "5"
select select "8"
select select "5"
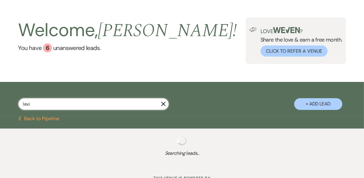
select select "8"
select select "5"
select select "8"
select select "5"
select select "8"
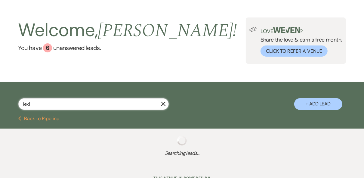
select select "11"
select select "8"
select select "5"
select select "8"
select select "5"
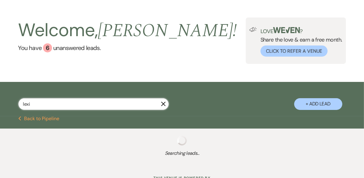
select select "8"
select select "5"
select select "8"
select select "5"
select select "8"
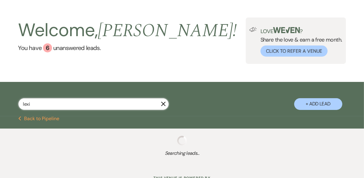
select select "5"
select select "8"
select select "5"
select select "8"
select select "5"
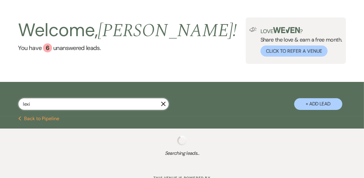
select select "8"
select select "5"
select select "8"
select select "5"
select select "8"
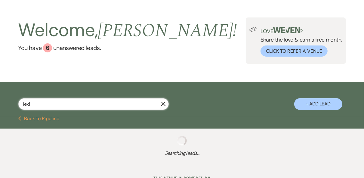
select select "5"
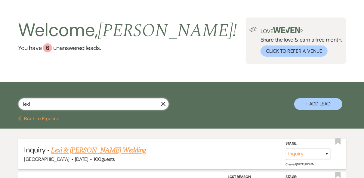
type input "lexi"
click at [84, 148] on link "Lexi & [PERSON_NAME] Wedding" at bounding box center [98, 150] width 95 height 11
select select "5"
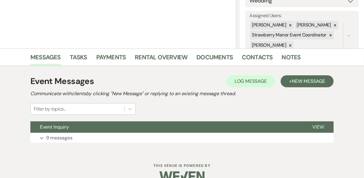
scroll to position [115, 0]
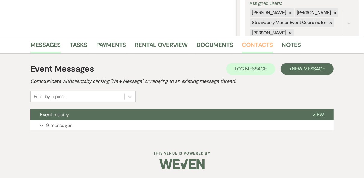
click at [258, 43] on link "Contacts" at bounding box center [257, 46] width 31 height 13
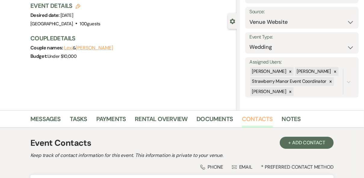
scroll to position [147, 0]
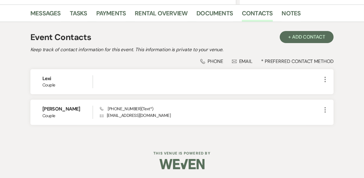
click at [254, 38] on div "Event Contacts + Add Contact" at bounding box center [182, 37] width 304 height 13
click at [257, 17] on link "Contacts" at bounding box center [257, 14] width 31 height 13
click at [39, 14] on link "Messages" at bounding box center [45, 14] width 30 height 13
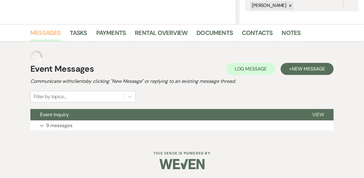
scroll to position [115, 0]
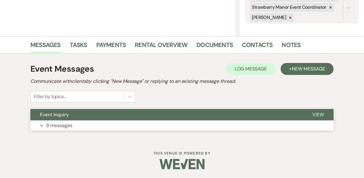
drag, startPoint x: 321, startPoint y: 114, endPoint x: 288, endPoint y: 119, distance: 33.5
click at [321, 114] on span "View" at bounding box center [319, 114] width 12 height 6
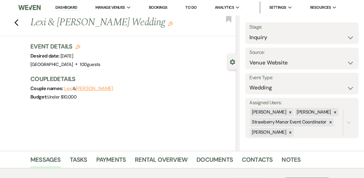
scroll to position [0, 0]
click at [305, 39] on select "Inquiry Follow Up Tour Requested Tour Confirmed Toured Proposal Sent Booked Lost" at bounding box center [302, 38] width 105 height 12
select select "4"
click at [250, 32] on select "Inquiry Follow Up Tour Requested Tour Confirmed Toured Proposal Sent Booked Lost" at bounding box center [302, 38] width 105 height 12
click at [348, 32] on button "Save" at bounding box center [347, 33] width 23 height 12
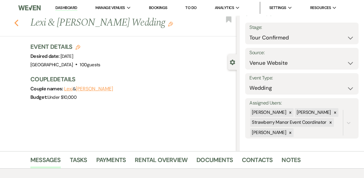
click at [18, 21] on use "button" at bounding box center [16, 23] width 4 height 7
select select "4"
select select "8"
select select "5"
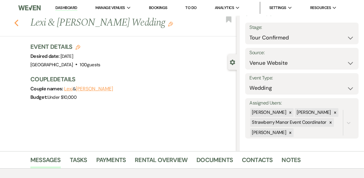
select select "8"
select select "5"
select select "8"
select select "5"
select select "8"
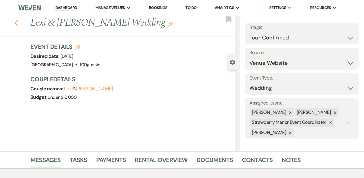
select select "5"
select select "8"
select select "5"
select select "8"
select select "5"
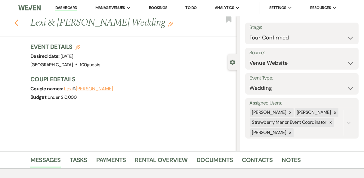
select select "8"
select select "5"
select select "8"
select select "5"
select select "8"
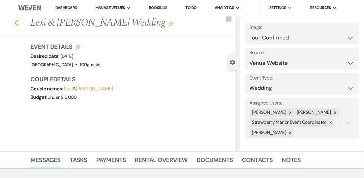
select select "5"
select select "8"
select select "5"
select select "8"
select select "5"
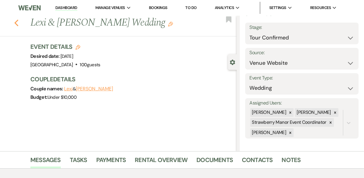
select select "8"
select select "5"
select select "8"
select select "5"
select select "8"
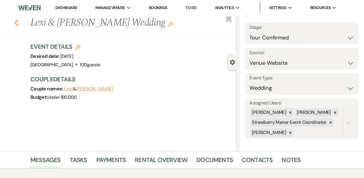
select select "5"
select select "8"
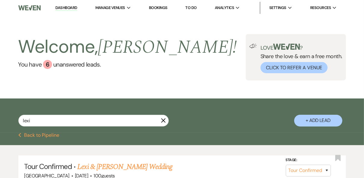
click at [61, 9] on link "Dashboard" at bounding box center [66, 8] width 22 height 6
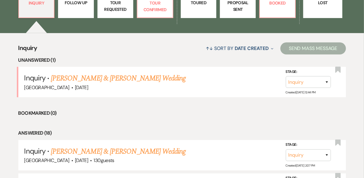
scroll to position [217, 0]
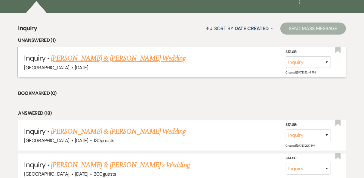
click at [97, 60] on link "[PERSON_NAME] & [PERSON_NAME] Wedding" at bounding box center [118, 58] width 135 height 11
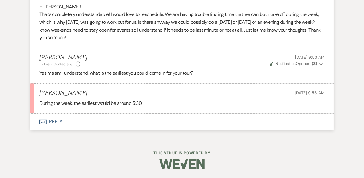
click at [55, 122] on button "Envelope Reply" at bounding box center [182, 121] width 304 height 17
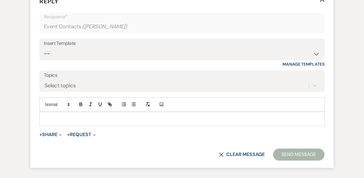
scroll to position [928, 0]
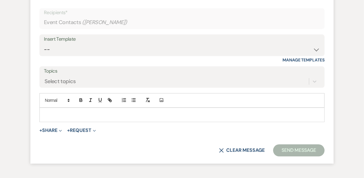
click at [74, 118] on p at bounding box center [182, 114] width 276 height 7
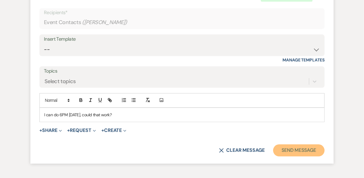
click at [300, 156] on button "Send Message" at bounding box center [300, 150] width 52 height 12
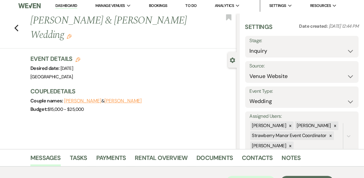
scroll to position [0, 0]
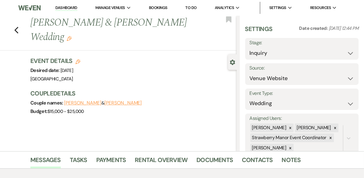
click at [63, 7] on link "Dashboard" at bounding box center [66, 8] width 22 height 6
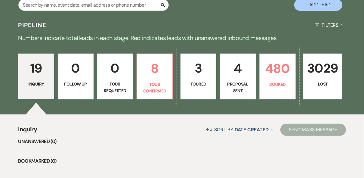
scroll to position [145, 0]
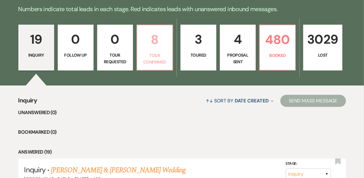
click at [157, 68] on link "8 Tour Confirmed" at bounding box center [155, 48] width 36 height 46
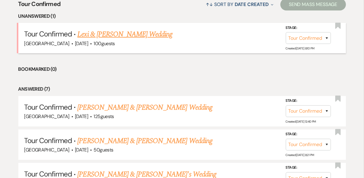
click at [138, 36] on link "Lexi & [PERSON_NAME] Wedding" at bounding box center [124, 34] width 95 height 11
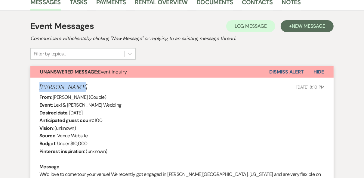
drag, startPoint x: 73, startPoint y: 88, endPoint x: 38, endPoint y: 87, distance: 35.0
click at [38, 87] on li "[PERSON_NAME] [DATE] 8:10 PM From : [PERSON_NAME] (Couple) Event : [PERSON_NAME…" at bounding box center [182, 139] width 304 height 122
drag, startPoint x: 38, startPoint y: 87, endPoint x: 43, endPoint y: 88, distance: 5.8
copy h5 "[PERSON_NAME]"
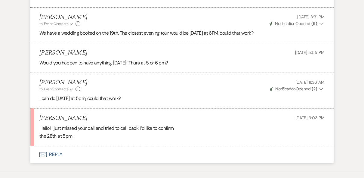
scroll to position [1003, 0]
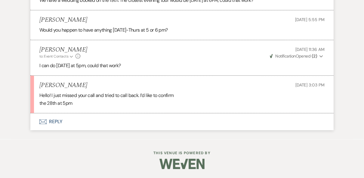
click at [54, 122] on button "Envelope Reply" at bounding box center [182, 121] width 304 height 17
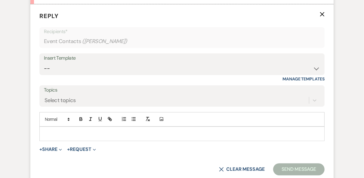
scroll to position [1117, 0]
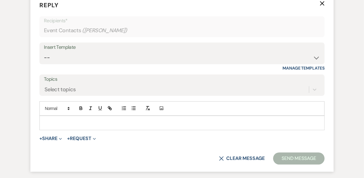
click at [62, 126] on p at bounding box center [182, 123] width 276 height 7
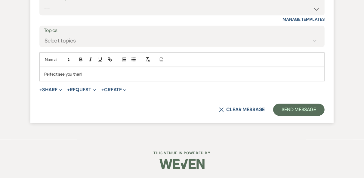
scroll to position [1171, 0]
click at [298, 107] on button "Send Message" at bounding box center [300, 110] width 52 height 12
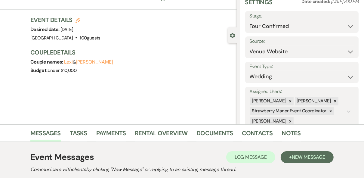
scroll to position [0, 0]
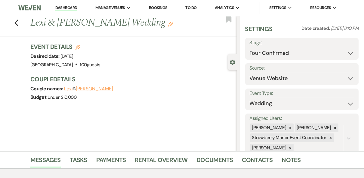
click at [61, 8] on link "Dashboard" at bounding box center [66, 8] width 22 height 6
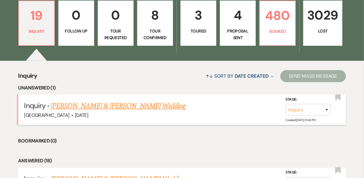
click at [114, 106] on link "[PERSON_NAME] & [PERSON_NAME] Wedding" at bounding box center [118, 106] width 135 height 11
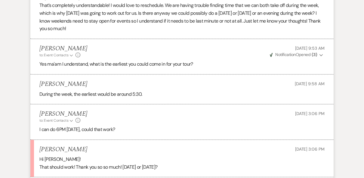
scroll to position [887, 0]
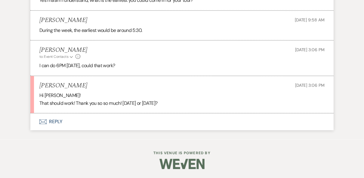
click at [58, 121] on button "Envelope Reply" at bounding box center [182, 121] width 304 height 17
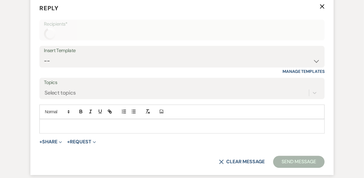
scroll to position [1000, 0]
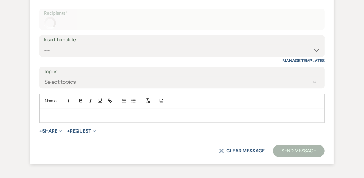
click at [73, 119] on p at bounding box center [182, 115] width 276 height 7
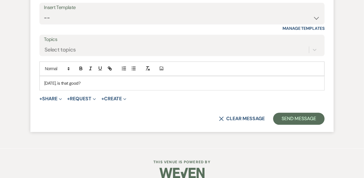
scroll to position [1055, 0]
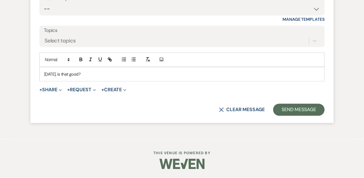
click at [85, 73] on p "[DATE], is that good?" at bounding box center [182, 74] width 276 height 7
click at [299, 112] on button "Send Message" at bounding box center [300, 110] width 52 height 12
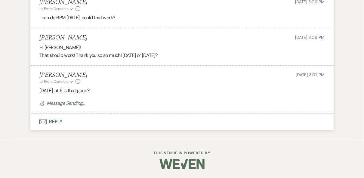
scroll to position [922, 0]
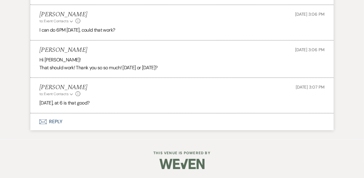
drag, startPoint x: 79, startPoint y: 49, endPoint x: 36, endPoint y: 49, distance: 43.1
click at [36, 49] on li "[PERSON_NAME] [DATE] 3:06 PM Hi [PERSON_NAME]! That should work! Thank you so s…" at bounding box center [182, 59] width 304 height 38
drag, startPoint x: 36, startPoint y: 49, endPoint x: 51, endPoint y: 51, distance: 14.9
copy h5 "[PERSON_NAME]"
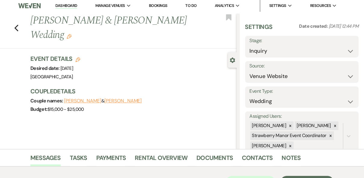
scroll to position [0, 0]
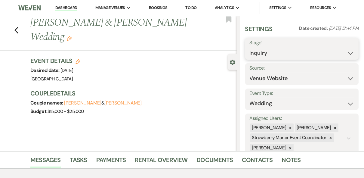
click at [345, 54] on select "Inquiry Follow Up Tour Requested Tour Confirmed Toured Proposal Sent Booked Lost" at bounding box center [302, 53] width 105 height 12
click at [250, 47] on select "Inquiry Follow Up Tour Requested Tour Confirmed Toured Proposal Sent Booked Lost" at bounding box center [302, 53] width 105 height 12
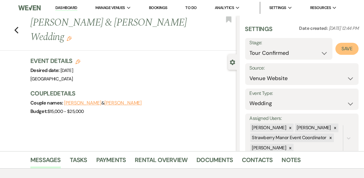
click at [339, 51] on button "Save" at bounding box center [347, 49] width 23 height 12
click at [17, 27] on use "button" at bounding box center [16, 30] width 4 height 7
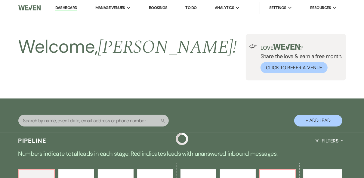
scroll to position [169, 0]
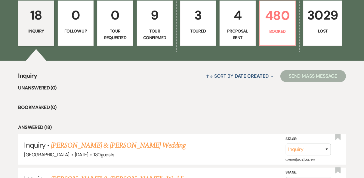
click at [140, 80] on div "↑↓ Sort By Date Created Expand Send Mass Message" at bounding box center [191, 76] width 309 height 16
click at [164, 41] on p "Tour Confirmed" at bounding box center [155, 35] width 28 height 14
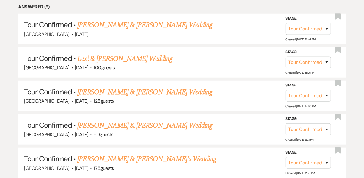
scroll to position [217, 0]
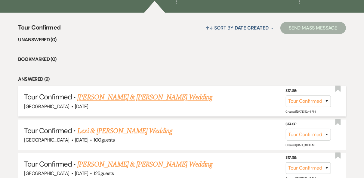
click at [169, 99] on link "[PERSON_NAME] & [PERSON_NAME] Wedding" at bounding box center [144, 97] width 135 height 11
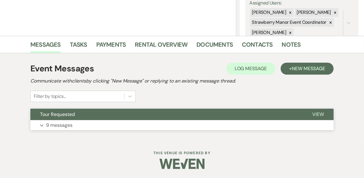
scroll to position [115, 0]
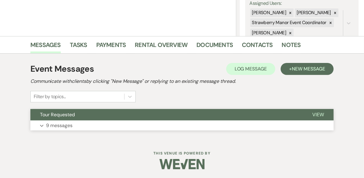
click at [314, 114] on span "View" at bounding box center [319, 114] width 12 height 6
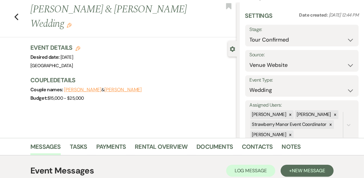
scroll to position [0, 0]
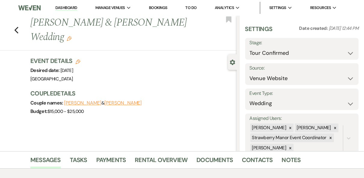
click at [69, 7] on link "Dashboard" at bounding box center [66, 8] width 22 height 6
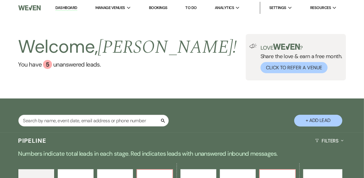
click at [159, 69] on div "Welcome, [PERSON_NAME] ! You have 5 unanswered lead s . Love ? Share the love &…" at bounding box center [182, 57] width 364 height 46
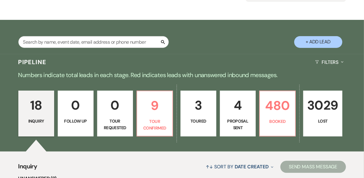
scroll to position [96, 0]
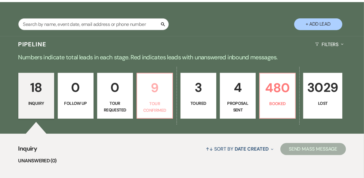
click at [162, 101] on p "Tour Confirmed" at bounding box center [155, 107] width 28 height 14
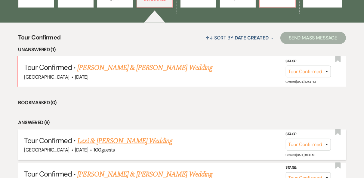
scroll to position [241, 0]
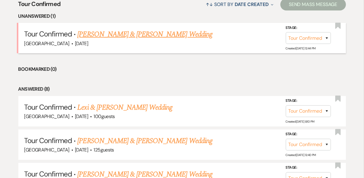
click at [121, 32] on link "[PERSON_NAME] & [PERSON_NAME] Wedding" at bounding box center [144, 34] width 135 height 11
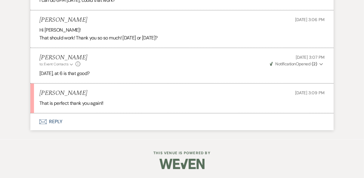
scroll to position [952, 0]
click at [55, 123] on button "Envelope Reply" at bounding box center [182, 121] width 304 height 17
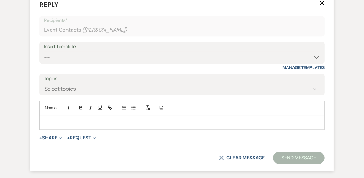
scroll to position [1066, 0]
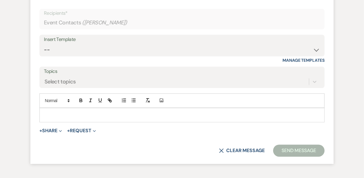
click at [56, 118] on p at bounding box center [182, 115] width 276 height 7
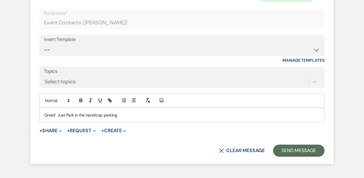
click at [123, 118] on p "Great! Just Park in the handicap parking" at bounding box center [182, 115] width 276 height 7
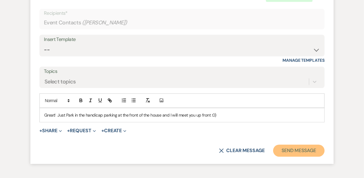
click at [297, 157] on button "Send Message" at bounding box center [300, 151] width 52 height 12
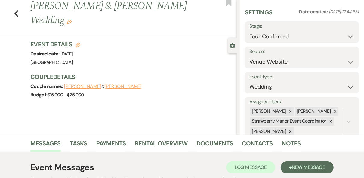
scroll to position [0, 0]
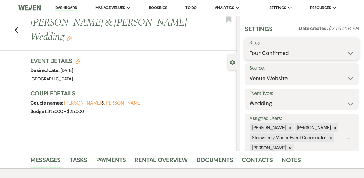
click at [348, 50] on select "Inquiry Follow Up Tour Requested Tour Confirmed Toured Proposal Sent Booked Lost" at bounding box center [302, 53] width 105 height 12
click at [133, 58] on div "Event Details Edit Desired date: [DATE] Venue: [GEOGRAPHIC_DATA] Venue Address:…" at bounding box center [130, 70] width 201 height 27
click at [60, 9] on link "Dashboard" at bounding box center [66, 8] width 22 height 6
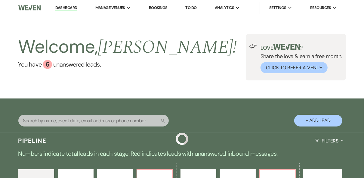
click at [201, 65] on div "Welcome, [PERSON_NAME] ! You have 5 unanswered lead s . Love ? Share the love &…" at bounding box center [182, 57] width 364 height 46
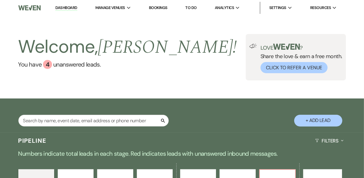
click at [57, 8] on link "Dashboard" at bounding box center [66, 8] width 22 height 6
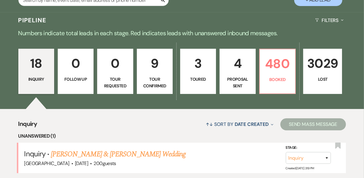
click at [197, 67] on p "3" at bounding box center [198, 63] width 28 height 20
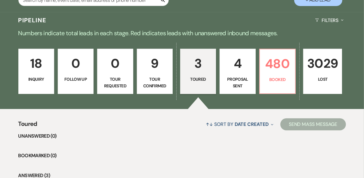
click at [36, 73] on p "18" at bounding box center [36, 63] width 28 height 20
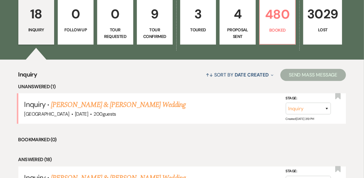
scroll to position [193, 0]
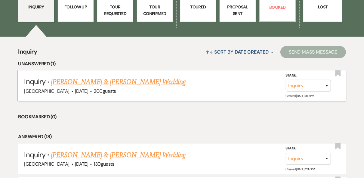
click at [105, 83] on link "[PERSON_NAME] & [PERSON_NAME] Wedding" at bounding box center [118, 82] width 135 height 11
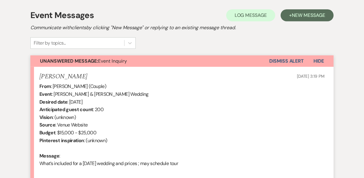
scroll to position [236, 0]
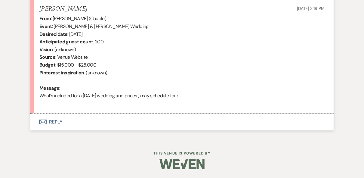
click at [52, 122] on button "Envelope Reply" at bounding box center [182, 122] width 304 height 17
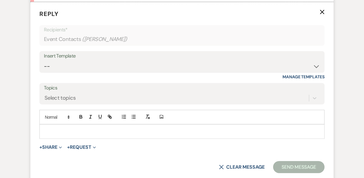
scroll to position [350, 0]
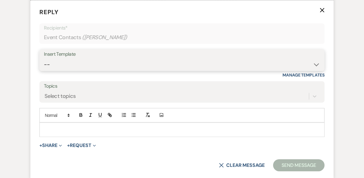
click at [59, 61] on select "-- Weven Planning Portal Introduction (Booked Events) Private Party Inquiry Res…" at bounding box center [182, 65] width 277 height 12
click at [44, 59] on select "-- Weven Planning Portal Introduction (Booked Events) Private Party Inquiry Res…" at bounding box center [182, 65] width 277 height 12
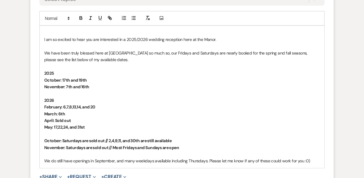
scroll to position [446, 0]
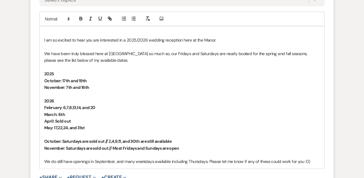
drag, startPoint x: 182, startPoint y: 148, endPoint x: 39, endPoint y: 143, distance: 143.2
click at [39, 143] on form "Reply X Draft saved! Recipients* Event Contacts ( [PERSON_NAME] ) Insert Templa…" at bounding box center [182, 57] width 304 height 306
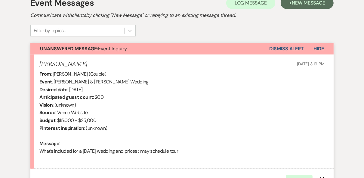
scroll to position [277, 0]
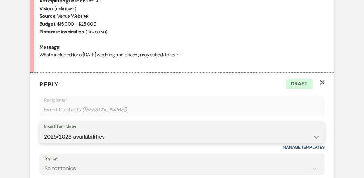
click at [314, 135] on select "-- Weven Planning Portal Introduction (Booked Events) Private Party Inquiry Res…" at bounding box center [182, 137] width 277 height 12
click at [44, 131] on select "-- Weven Planning Portal Introduction (Booked Events) Private Party Inquiry Res…" at bounding box center [182, 137] width 277 height 12
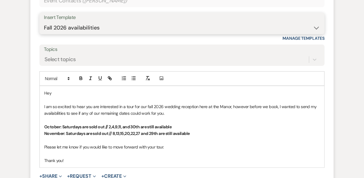
scroll to position [350, 0]
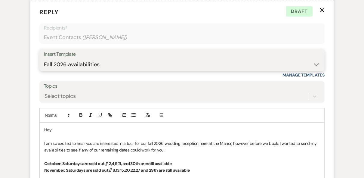
click at [157, 59] on select "-- Weven Planning Portal Introduction (Booked Events) Private Party Inquiry Res…" at bounding box center [182, 65] width 277 height 12
click at [44, 59] on select "-- Weven Planning Portal Introduction (Booked Events) Private Party Inquiry Res…" at bounding box center [182, 65] width 277 height 12
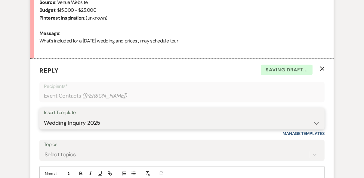
scroll to position [398, 0]
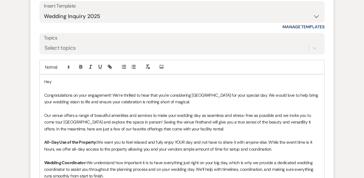
click at [57, 81] on p "Hey" at bounding box center [182, 81] width 276 height 7
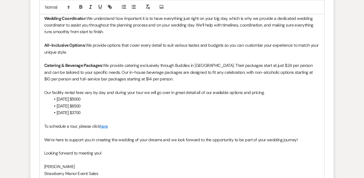
scroll to position [542, 0]
click at [157, 79] on p "Catering & Beverage Packages: We provide catering exclusively through Buddies i…" at bounding box center [182, 72] width 276 height 20
click at [90, 113] on li "[DATE] $3700" at bounding box center [185, 112] width 270 height 7
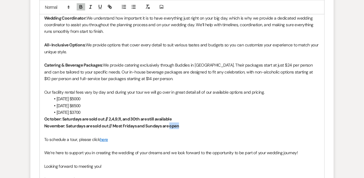
drag, startPoint x: 180, startPoint y: 125, endPoint x: 171, endPoint y: 124, distance: 8.6
click at [171, 124] on strong "November: Saturdays are sold out // Most Fridays and Sundays are open" at bounding box center [111, 125] width 135 height 5
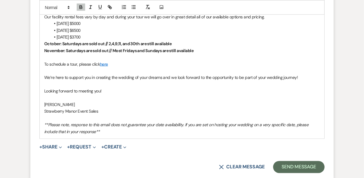
scroll to position [567, 0]
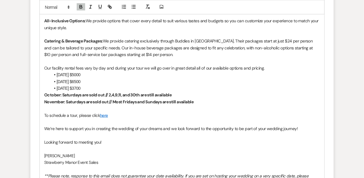
click at [61, 93] on strong "October: Saturdays are sold out // 2,4,9,11, and 30th are still available" at bounding box center [107, 94] width 127 height 5
click at [64, 101] on strong "November: Saturdays are sold out // Most Fridays and Sundays are still available" at bounding box center [118, 101] width 149 height 5
click at [150, 119] on p at bounding box center [182, 122] width 276 height 7
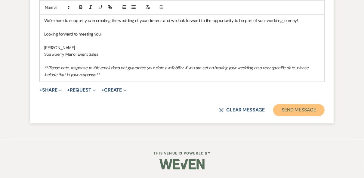
drag, startPoint x: 288, startPoint y: 109, endPoint x: 274, endPoint y: 109, distance: 14.2
click at [288, 109] on button "Send Message" at bounding box center [300, 110] width 52 height 12
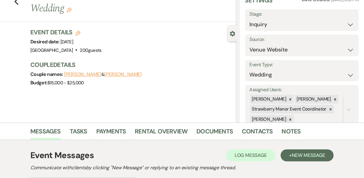
scroll to position [0, 0]
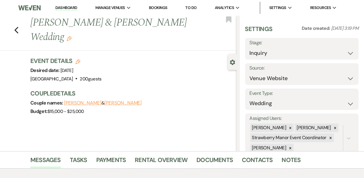
click at [62, 9] on link "Dashboard" at bounding box center [66, 8] width 22 height 6
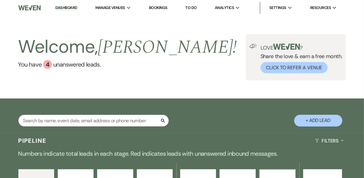
click at [168, 47] on div "Welcome, [PERSON_NAME] ! You have 4 unanswered lead s . Love ? Share the love &…" at bounding box center [182, 57] width 364 height 46
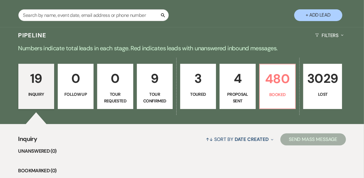
scroll to position [120, 0]
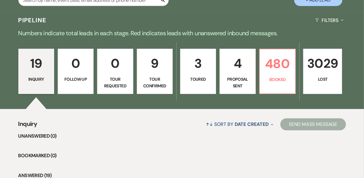
click at [126, 69] on p "0" at bounding box center [115, 63] width 28 height 20
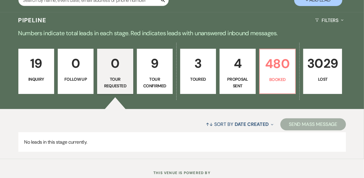
click at [150, 70] on p "9" at bounding box center [155, 63] width 28 height 20
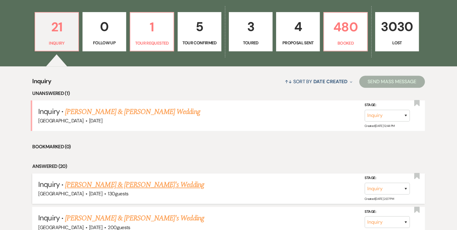
scroll to position [217, 0]
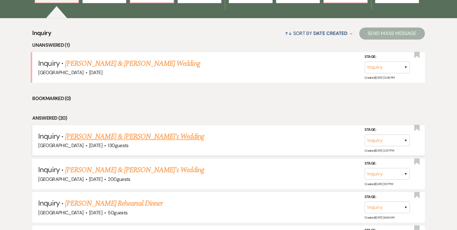
click at [129, 135] on link "Adrianna Wiliams & Fiance's Wedding" at bounding box center [134, 136] width 139 height 11
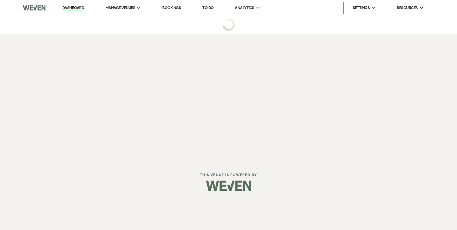
select select "12"
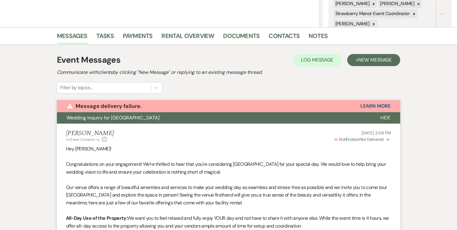
scroll to position [115, 0]
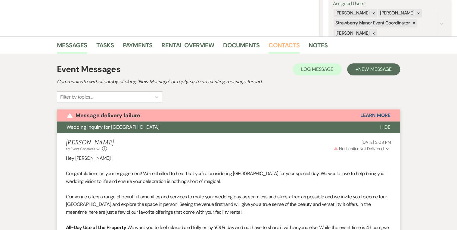
click at [286, 44] on link "Contacts" at bounding box center [284, 46] width 31 height 13
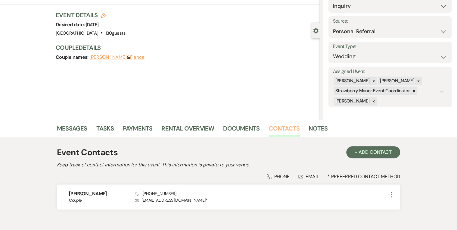
scroll to position [64, 0]
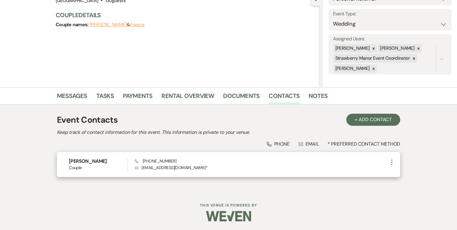
click at [392, 161] on use "button" at bounding box center [391, 161] width 1 height 5
click at [405, 173] on button "Pencil Edit" at bounding box center [406, 174] width 36 height 10
select select "email"
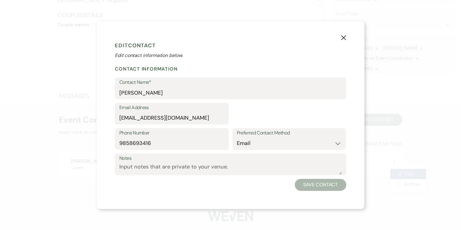
select select "1"
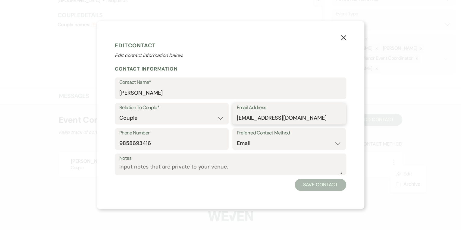
drag, startPoint x: 292, startPoint y: 119, endPoint x: 227, endPoint y: 119, distance: 65.1
click at [227, 119] on div "Relation To Couple* Couple Planner Parent of Couple Family Member Friend Other …" at bounding box center [230, 115] width 231 height 25
click at [304, 90] on input "Adrianna Wiliams" at bounding box center [230, 93] width 222 height 12
click at [202, 142] on input "9858693416" at bounding box center [171, 143] width 105 height 12
click at [185, 114] on select "Couple Planner Parent of Couple Family Member Friend Other" at bounding box center [171, 118] width 105 height 12
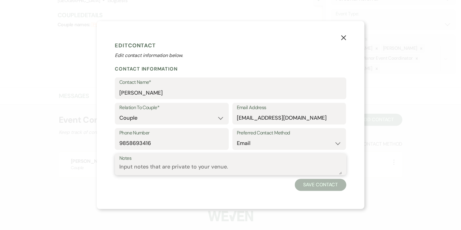
click at [253, 168] on textarea "Notes" at bounding box center [230, 169] width 222 height 12
click at [325, 185] on button "Save Contact" at bounding box center [321, 185] width 52 height 12
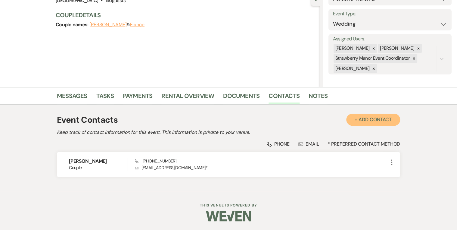
click at [382, 121] on button "+ Add Contact" at bounding box center [373, 120] width 54 height 12
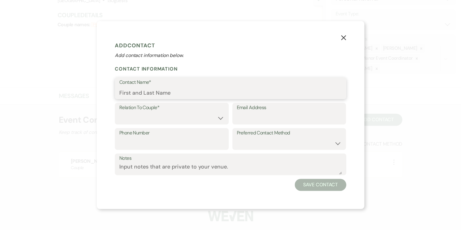
click at [160, 92] on input "Contact Name*" at bounding box center [230, 93] width 222 height 12
type input "Kyle Boell"
click at [167, 114] on select "Couple Planner Parent of Couple Family Member Friend Other" at bounding box center [171, 118] width 105 height 12
select select "1"
click at [119, 112] on select "Couple Planner Parent of Couple Family Member Friend Other" at bounding box center [171, 118] width 105 height 12
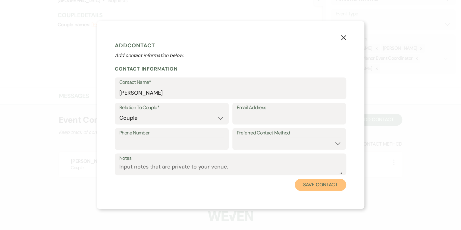
click at [313, 187] on button "Save Contact" at bounding box center [321, 185] width 52 height 12
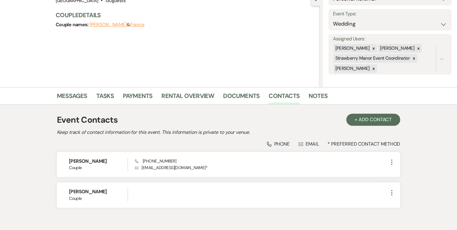
scroll to position [0, 0]
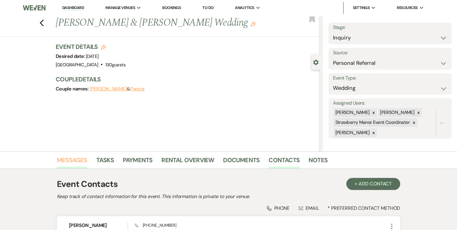
click at [62, 155] on link "Messages" at bounding box center [72, 161] width 30 height 13
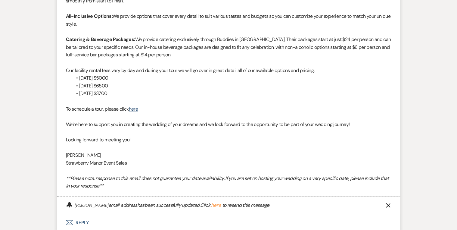
scroll to position [428, 0]
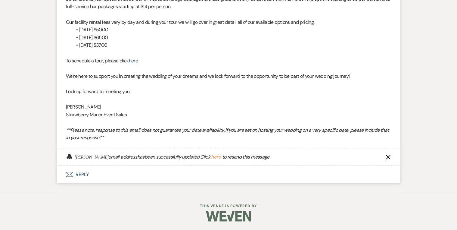
click at [221, 155] on button "here" at bounding box center [216, 156] width 10 height 5
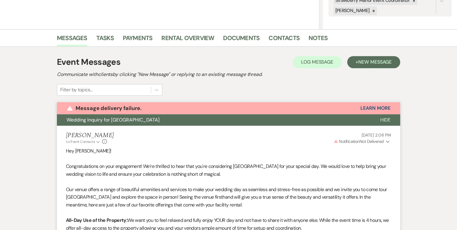
scroll to position [115, 0]
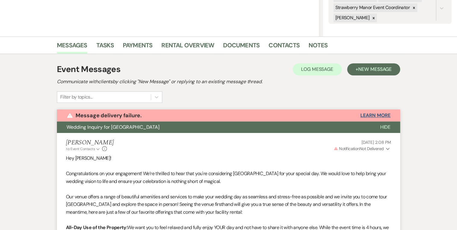
click at [373, 116] on button "Learn More" at bounding box center [376, 115] width 30 height 5
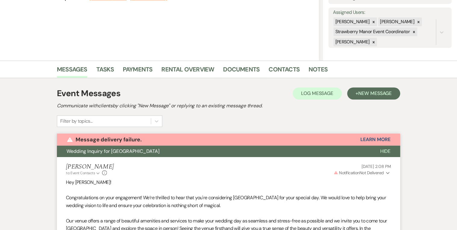
scroll to position [18, 0]
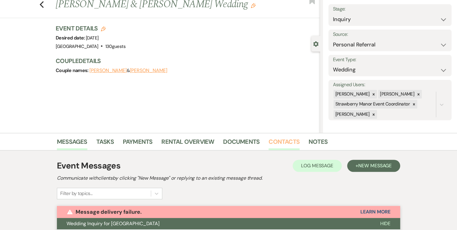
click at [282, 140] on link "Contacts" at bounding box center [284, 143] width 31 height 13
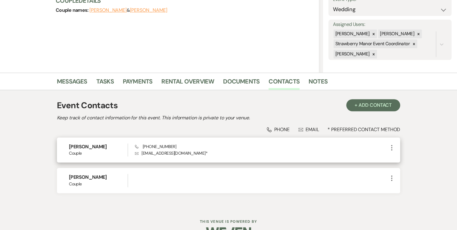
scroll to position [70, 0]
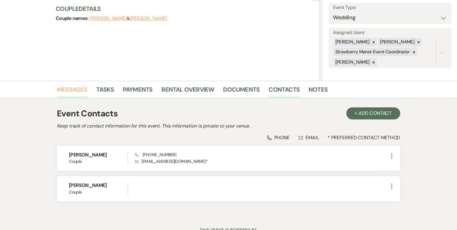
click at [72, 89] on link "Messages" at bounding box center [72, 91] width 30 height 13
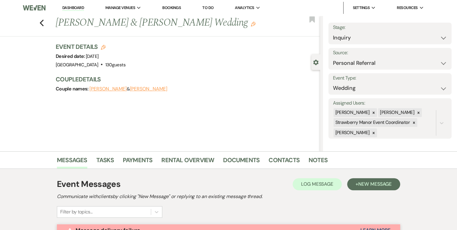
drag, startPoint x: 166, startPoint y: 24, endPoint x: 59, endPoint y: 24, distance: 107.2
click at [59, 24] on h1 "Adrianna Wiliams & Kyle Boell's Wedding Edit" at bounding box center [160, 23] width 209 height 14
click at [218, 102] on div "Previous Adrianna Wiliams & Kyle Boell's Wedding Edit Bookmark Gear Settings Se…" at bounding box center [160, 84] width 320 height 136
